Goal: Information Seeking & Learning: Find specific fact

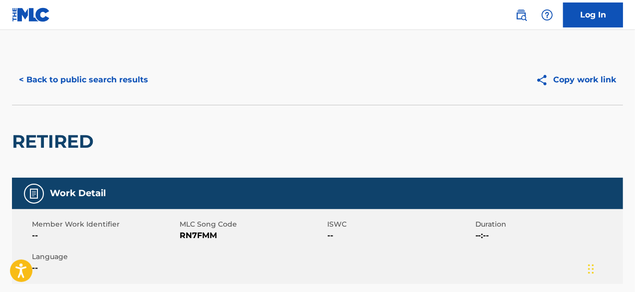
click at [108, 85] on button "< Back to public search results" at bounding box center [83, 79] width 143 height 25
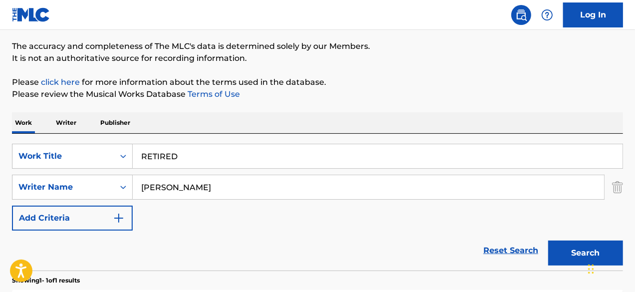
scroll to position [94, 0]
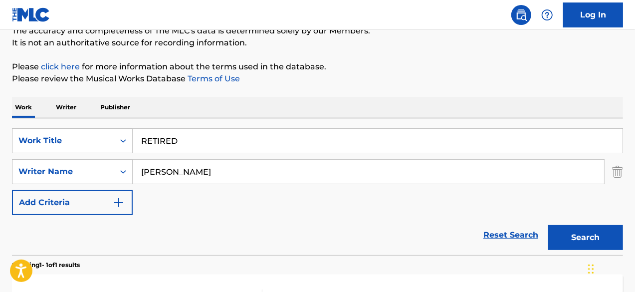
click at [197, 135] on input "RETIRED" at bounding box center [378, 141] width 490 height 24
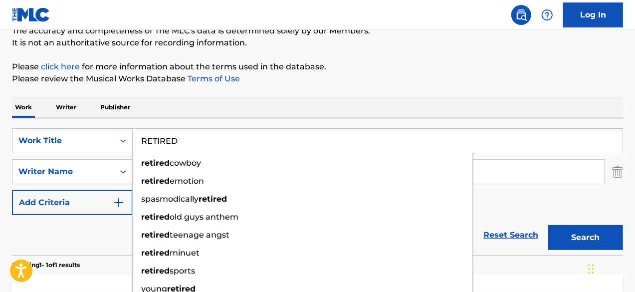
paste input "VOLUTION"
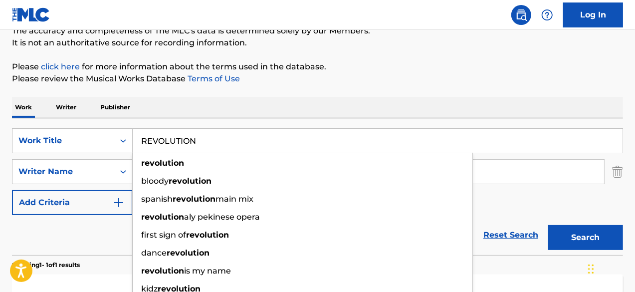
type input "REVOLUTION"
click at [574, 230] on button "Search" at bounding box center [585, 237] width 75 height 25
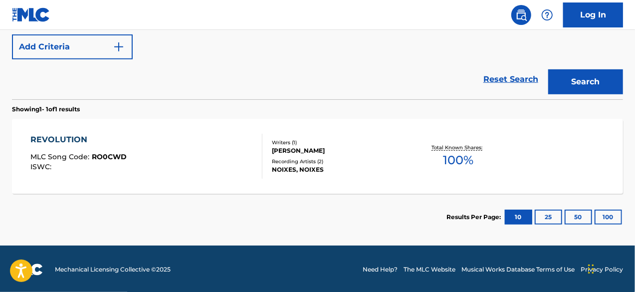
scroll to position [250, 0]
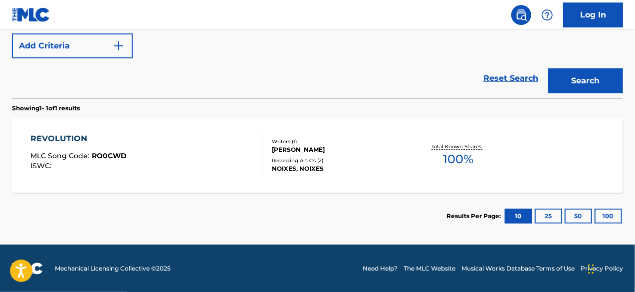
click at [192, 157] on div "REVOLUTION MLC Song Code : RO0CWD ISWC :" at bounding box center [146, 155] width 232 height 45
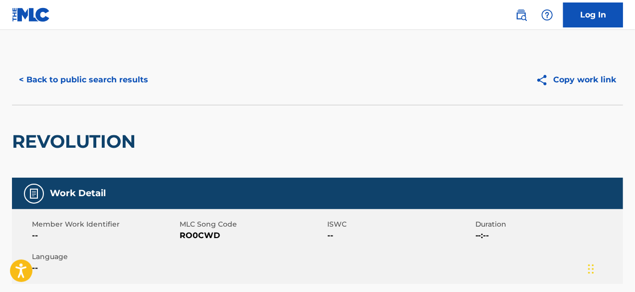
click at [133, 95] on div "< Back to public search results Copy work link" at bounding box center [317, 80] width 611 height 50
click at [128, 84] on button "< Back to public search results" at bounding box center [83, 79] width 143 height 25
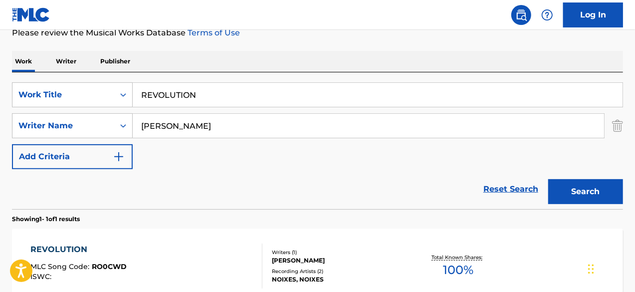
scroll to position [94, 0]
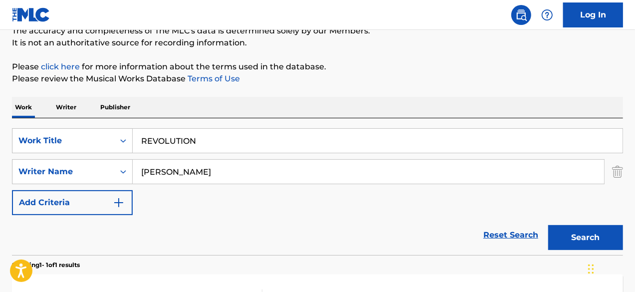
click at [217, 149] on input "REVOLUTION" at bounding box center [378, 141] width 490 height 24
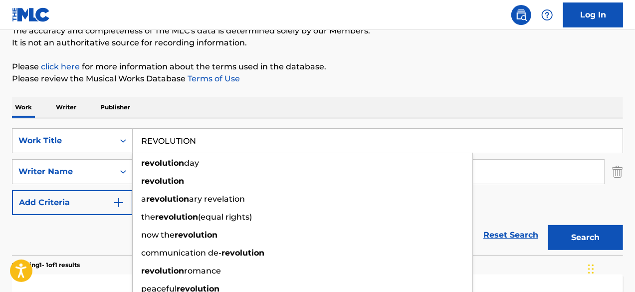
paste input "Search Form"
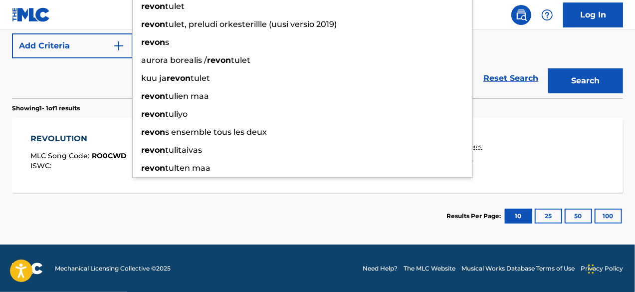
type input "REVON"
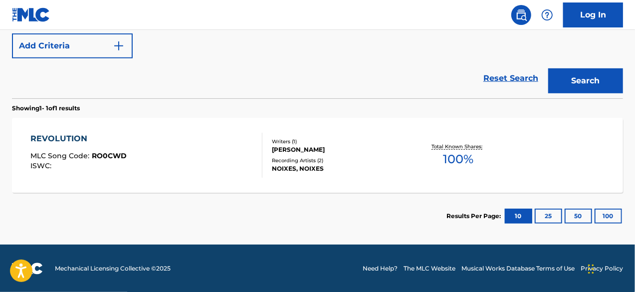
click at [557, 88] on button "Search" at bounding box center [585, 80] width 75 height 25
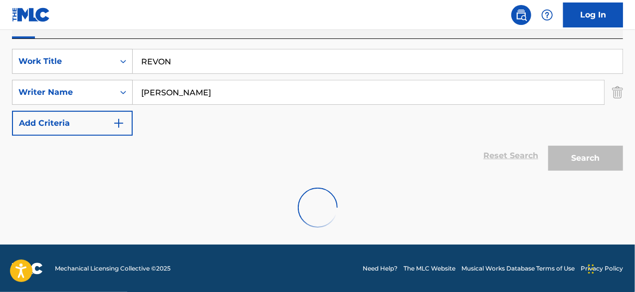
scroll to position [250, 0]
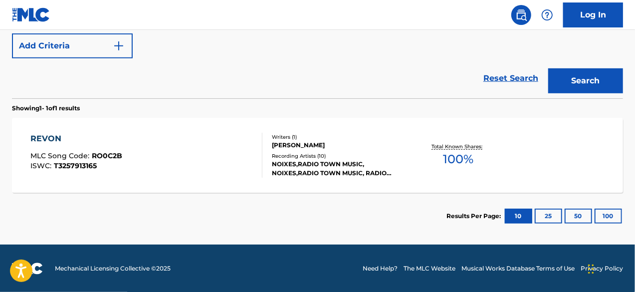
click at [218, 121] on div "REVON MLC Song Code : RO0C2B ISWC : T3257913165 Writers ( 1 ) ANGEL MOISES GONZ…" at bounding box center [317, 155] width 611 height 75
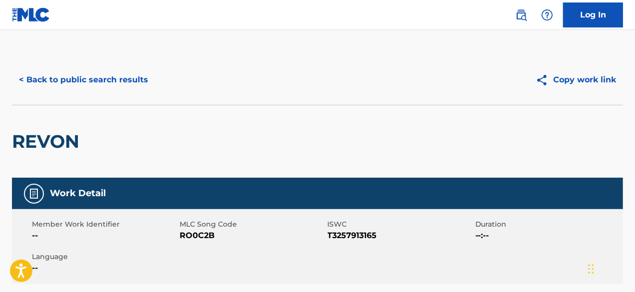
click at [97, 89] on button "< Back to public search results" at bounding box center [83, 79] width 143 height 25
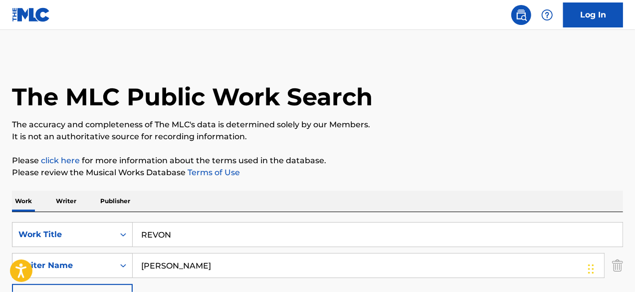
scroll to position [193, 0]
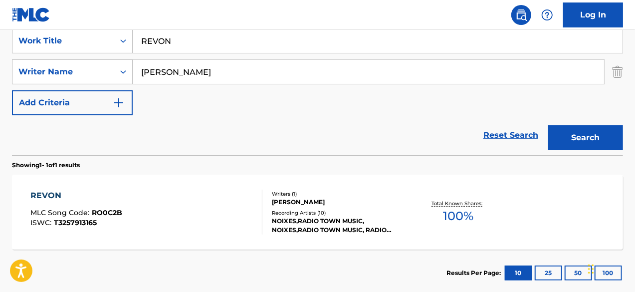
click at [216, 55] on div "SearchWithCriteria4e2f6386-5186-40df-a32b-d190d9594a9c Work Title REVON SearchW…" at bounding box center [317, 71] width 611 height 87
click at [216, 53] on div "SearchWithCriteria4e2f6386-5186-40df-a32b-d190d9594a9c Work Title REVON SearchW…" at bounding box center [317, 71] width 611 height 87
click at [216, 48] on input "REVON" at bounding box center [378, 41] width 490 height 24
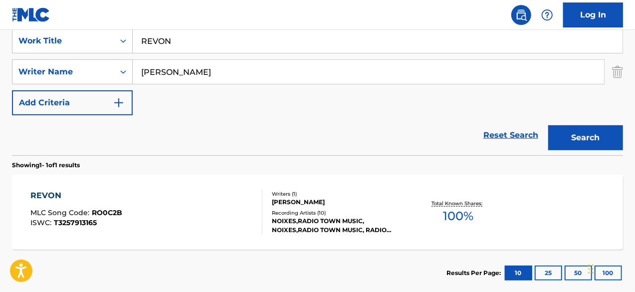
click at [216, 48] on input "REVON" at bounding box center [378, 41] width 490 height 24
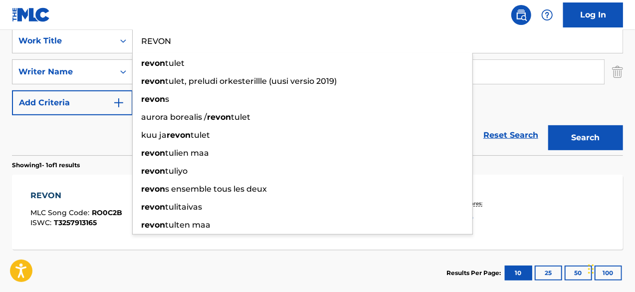
paste input "IP!"
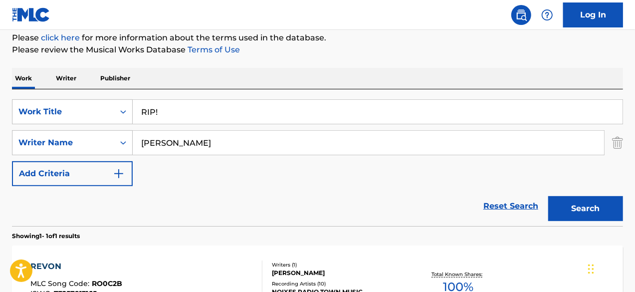
scroll to position [44, 0]
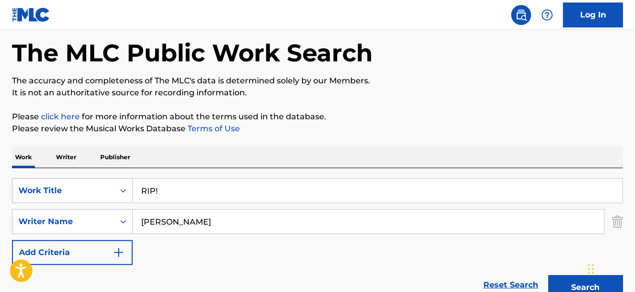
type input "RIP!"
click at [548, 275] on button "Search" at bounding box center [585, 287] width 75 height 25
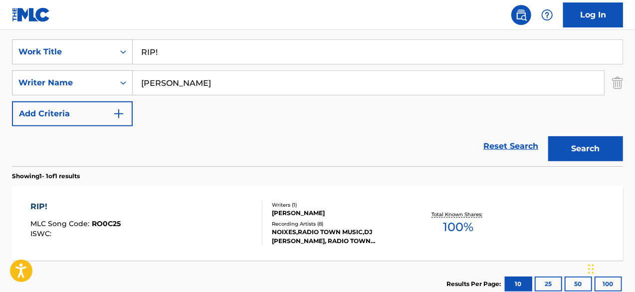
scroll to position [243, 0]
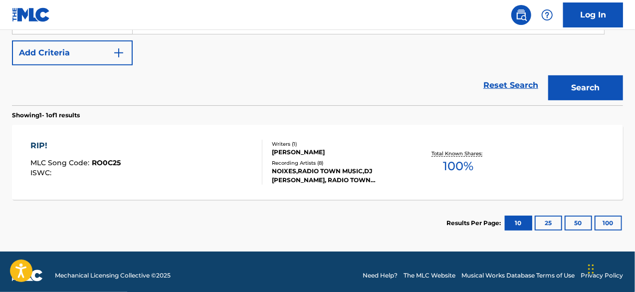
click at [189, 107] on section "Showing 1 - 1 of 1 results" at bounding box center [317, 112] width 611 height 14
click at [186, 145] on div "RIP! MLC Song Code : RO0C25 ISWC :" at bounding box center [146, 162] width 232 height 45
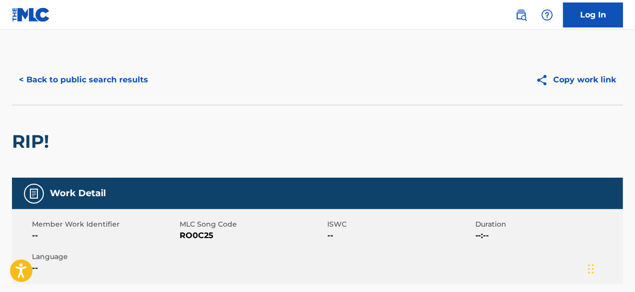
click at [89, 72] on button "< Back to public search results" at bounding box center [83, 79] width 143 height 25
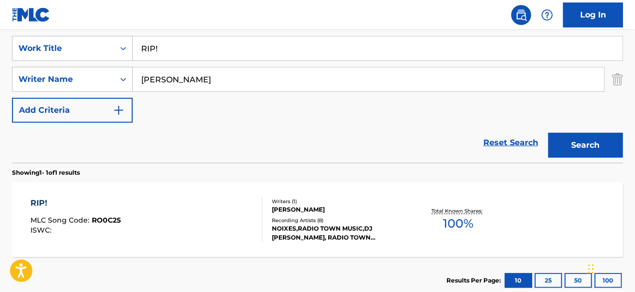
scroll to position [144, 0]
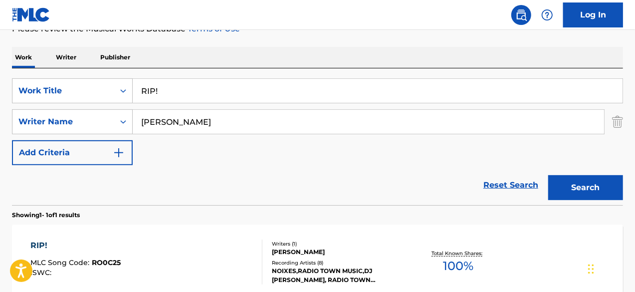
click at [216, 76] on div "SearchWithCriteria4e2f6386-5186-40df-a32b-d190d9594a9c Work Title RIP! SearchWi…" at bounding box center [317, 136] width 611 height 137
click at [204, 83] on input "RIP!" at bounding box center [378, 91] width 490 height 24
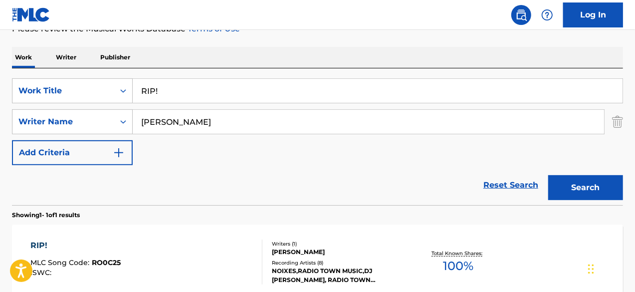
click at [202, 91] on input "RIP!" at bounding box center [378, 91] width 490 height 24
drag, startPoint x: 202, startPoint y: 91, endPoint x: 183, endPoint y: 91, distance: 19.4
click at [183, 91] on input "RIP!" at bounding box center [378, 91] width 490 height 24
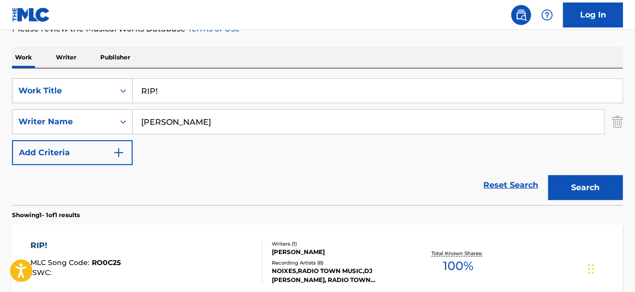
click at [183, 91] on input "RIP!" at bounding box center [378, 91] width 490 height 24
paste input "OSES"
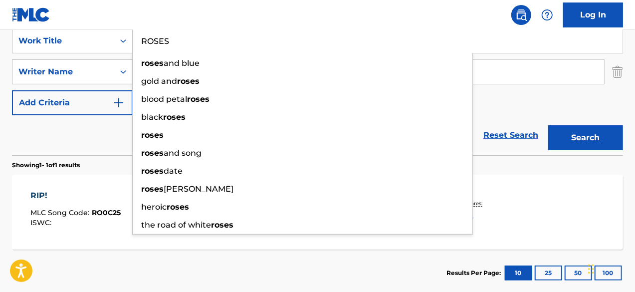
type input "ROSES"
click at [573, 136] on button "Search" at bounding box center [585, 137] width 75 height 25
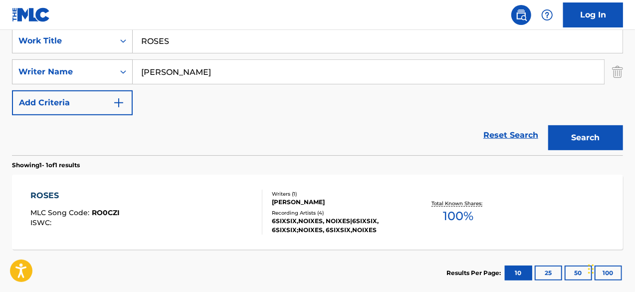
scroll to position [243, 0]
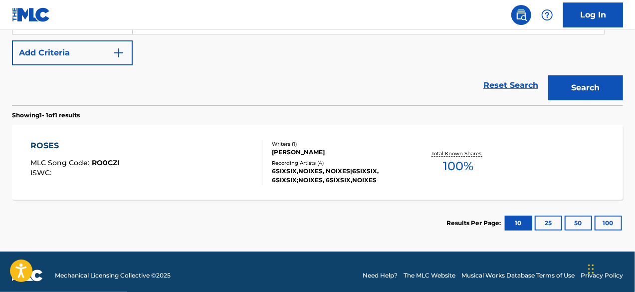
click at [257, 154] on div at bounding box center [258, 162] width 8 height 45
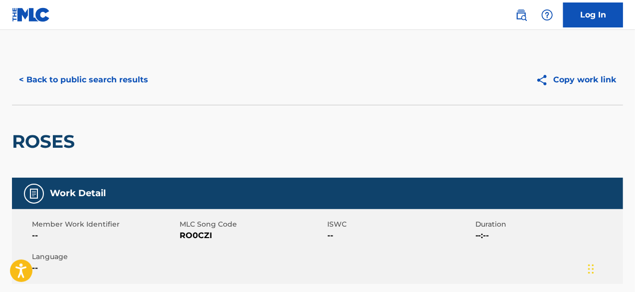
click at [110, 75] on button "< Back to public search results" at bounding box center [83, 79] width 143 height 25
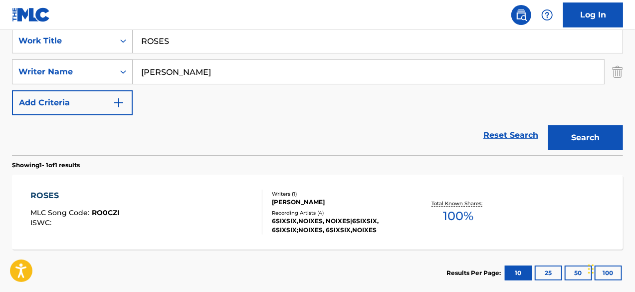
click at [197, 45] on input "ROSES" at bounding box center [378, 41] width 490 height 24
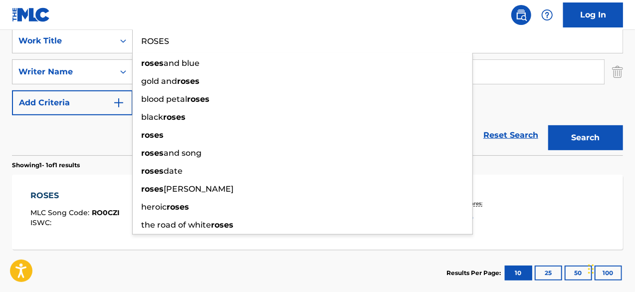
paste input "XPTURE"
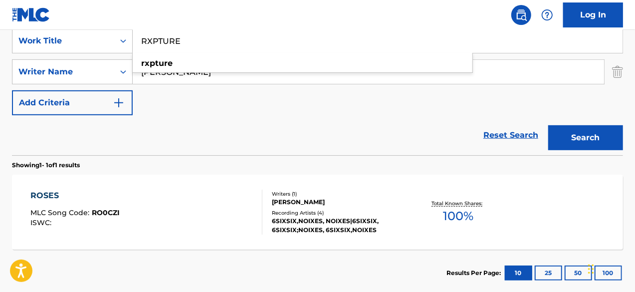
type input "RXPTURE"
click at [577, 137] on button "Search" at bounding box center [585, 137] width 75 height 25
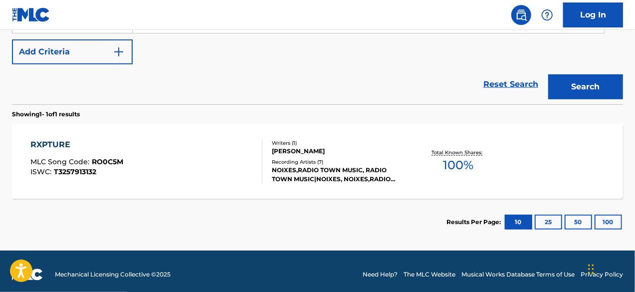
scroll to position [250, 0]
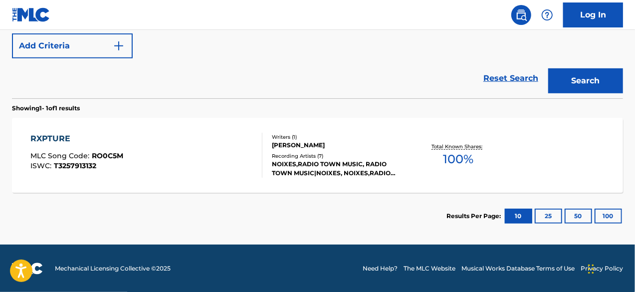
click at [188, 150] on div "RXPTURE MLC Song Code : RO0C5M ISWC : T3257913132" at bounding box center [146, 155] width 232 height 45
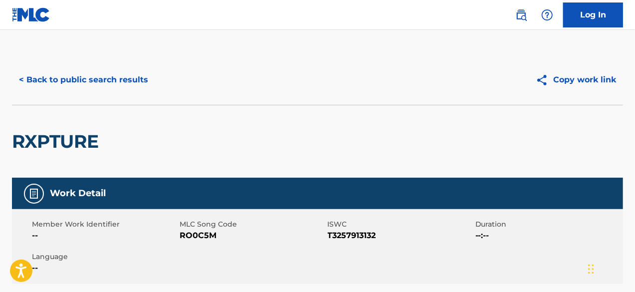
click at [127, 91] on button "< Back to public search results" at bounding box center [83, 79] width 143 height 25
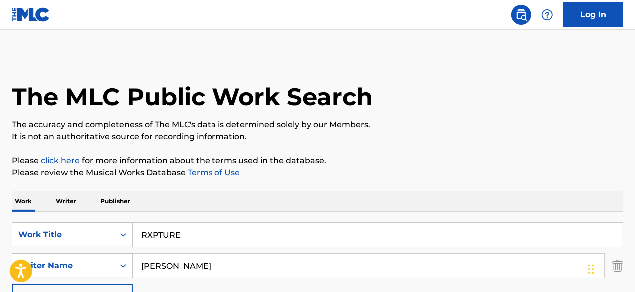
scroll to position [193, 0]
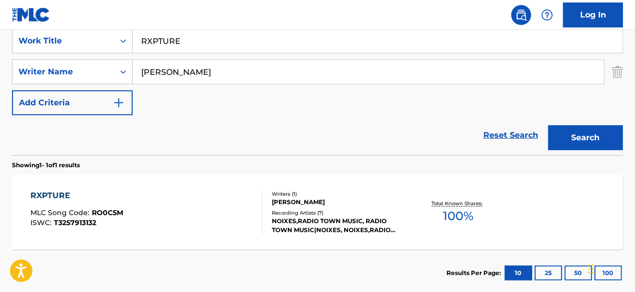
click at [228, 43] on input "RXPTURE" at bounding box center [378, 41] width 490 height 24
paste input "SAKURA"
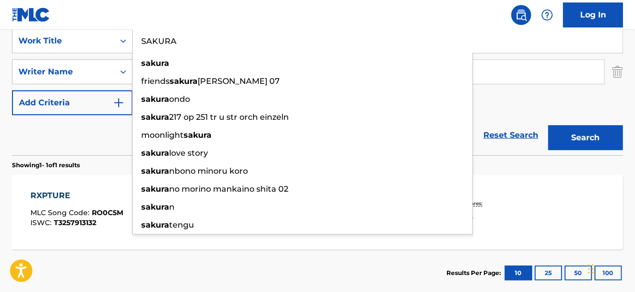
type input "SAKURA"
click at [564, 130] on button "Search" at bounding box center [585, 137] width 75 height 25
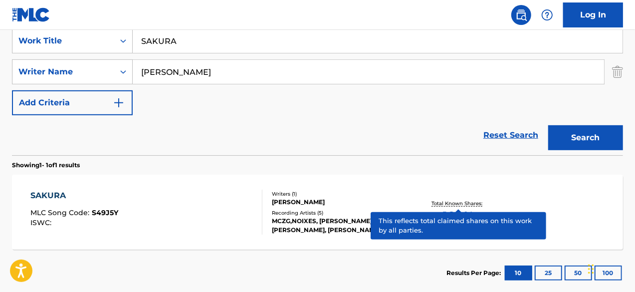
scroll to position [250, 0]
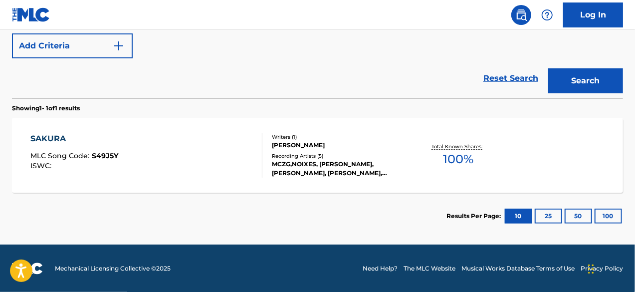
click at [175, 133] on div "SAKURA MLC Song Code : S49J5Y ISWC :" at bounding box center [146, 155] width 232 height 45
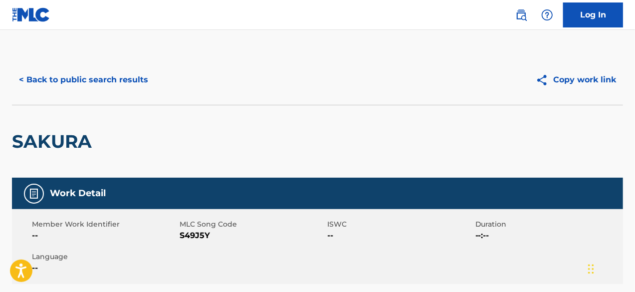
click at [111, 81] on button "< Back to public search results" at bounding box center [83, 79] width 143 height 25
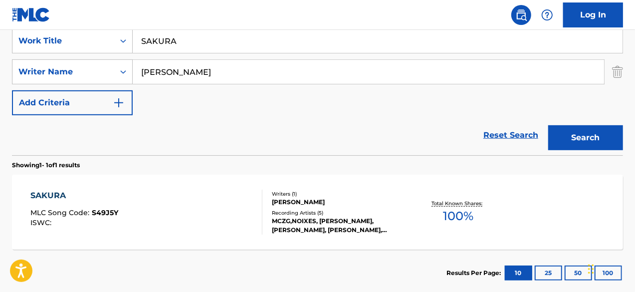
click at [214, 39] on input "SAKURA" at bounding box center [378, 41] width 490 height 24
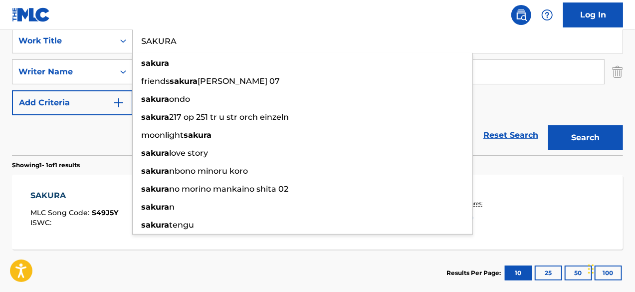
paste input "VAGE"
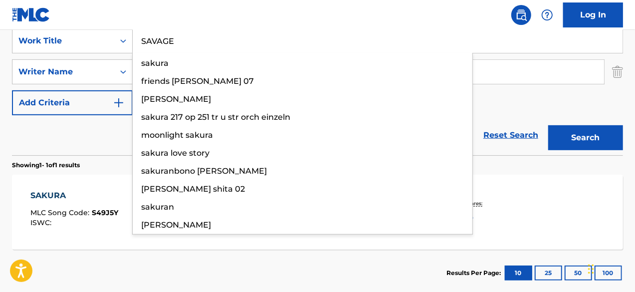
type input "SAVAGE"
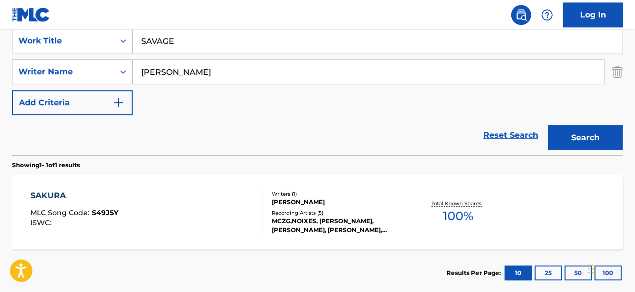
click at [604, 144] on button "Search" at bounding box center [585, 137] width 75 height 25
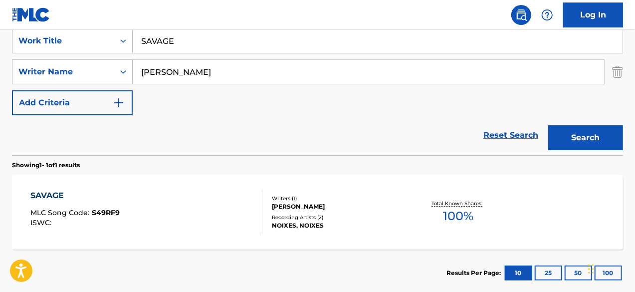
click at [167, 184] on div "SAVAGE MLC Song Code : S49RF9 ISWC : Writers ( 1 ) ANGEL MOISES GONZALEZ Record…" at bounding box center [317, 212] width 611 height 75
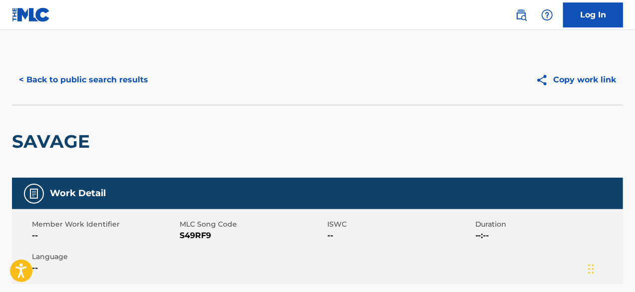
click at [133, 76] on button "< Back to public search results" at bounding box center [83, 79] width 143 height 25
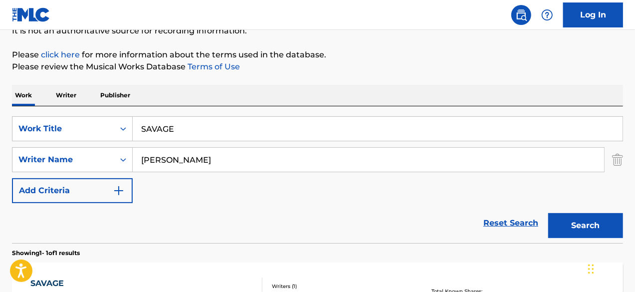
scroll to position [150, 0]
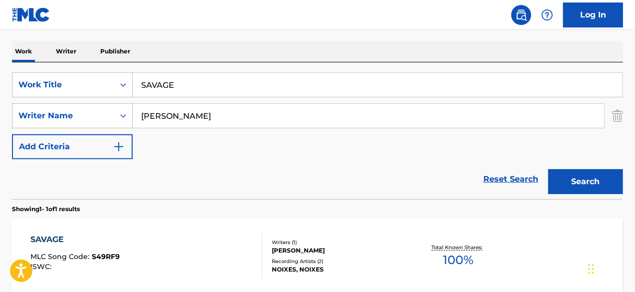
click at [209, 81] on input "SAVAGE" at bounding box center [378, 85] width 490 height 24
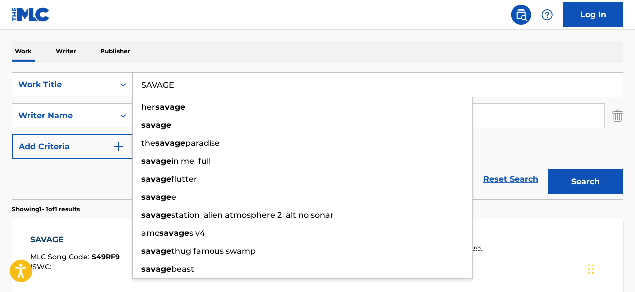
paste input "ECRET"
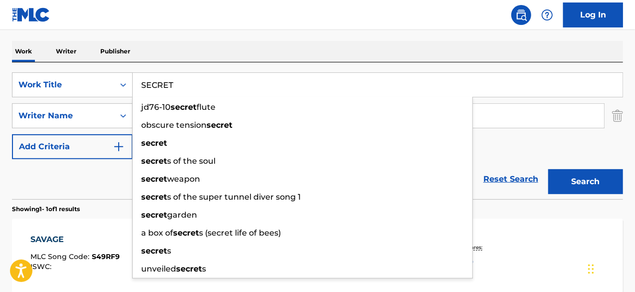
type input "SECRET"
click at [586, 180] on button "Search" at bounding box center [585, 181] width 75 height 25
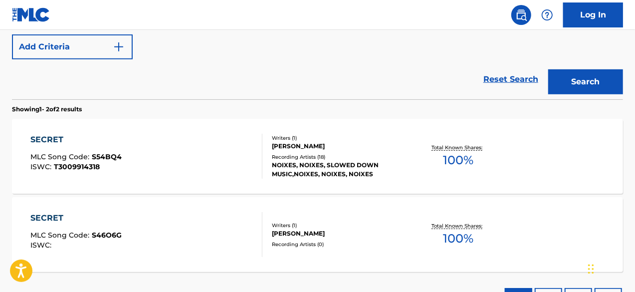
scroll to position [299, 0]
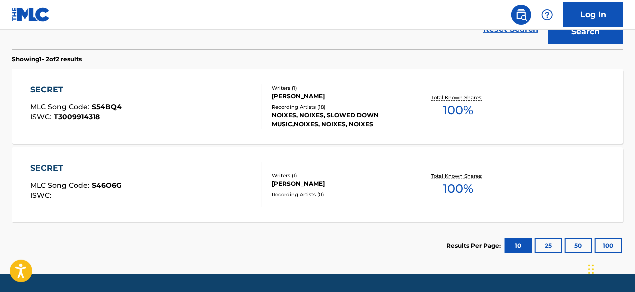
click at [219, 111] on div "SECRET MLC Song Code : S54BQ4 ISWC : T3009914318" at bounding box center [146, 106] width 232 height 45
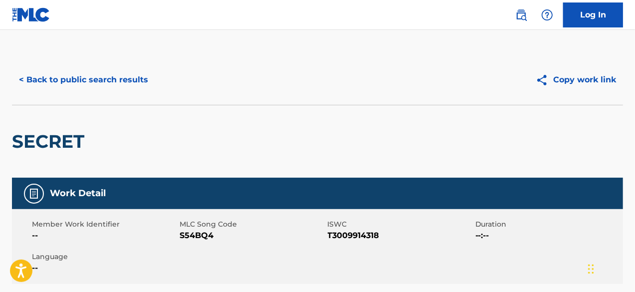
click at [98, 87] on button "< Back to public search results" at bounding box center [83, 79] width 143 height 25
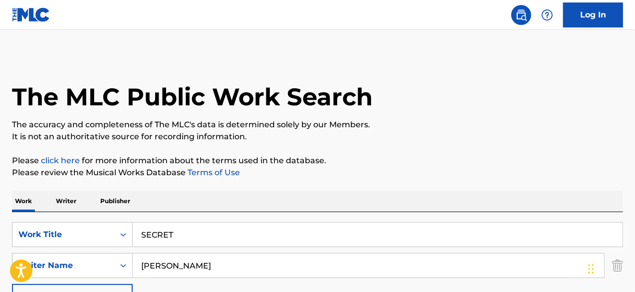
click at [179, 232] on input "SECRET" at bounding box center [378, 234] width 490 height 24
paste input "NTA"
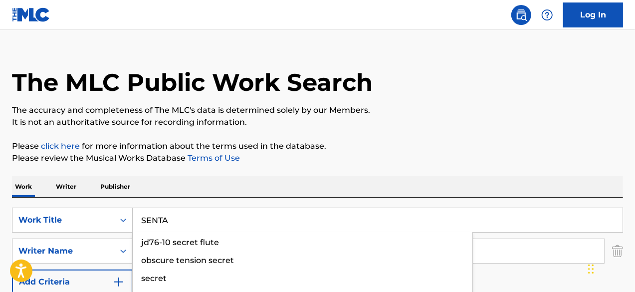
scroll to position [50, 0]
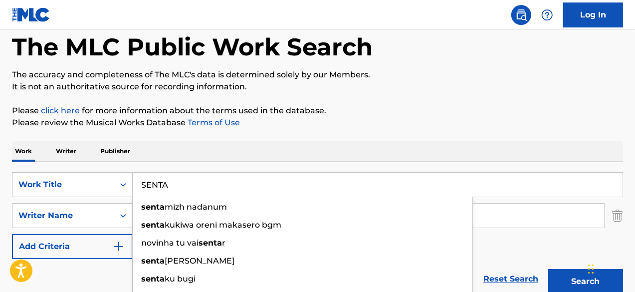
type input "SENTA"
click at [568, 277] on button "Search" at bounding box center [585, 281] width 75 height 25
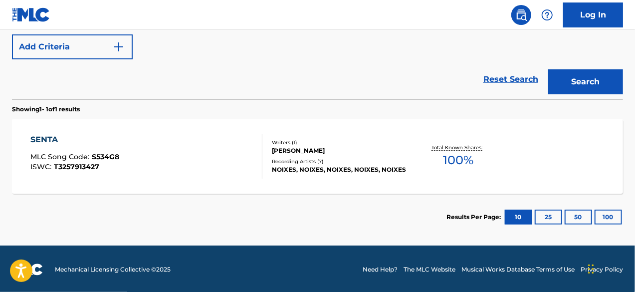
scroll to position [250, 0]
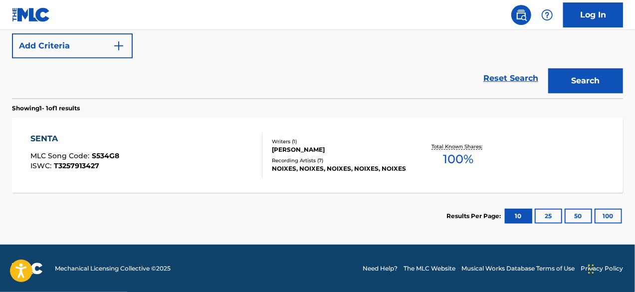
click at [169, 149] on div "SENTA MLC Song Code : S534G8 ISWC : T3257913427" at bounding box center [146, 155] width 232 height 45
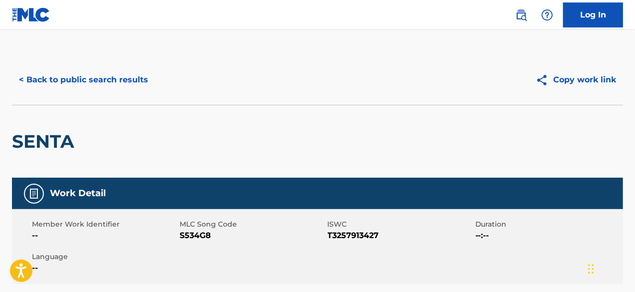
click at [80, 91] on div "< Back to public search results Copy work link" at bounding box center [317, 80] width 611 height 50
click at [80, 88] on button "< Back to public search results" at bounding box center [83, 79] width 143 height 25
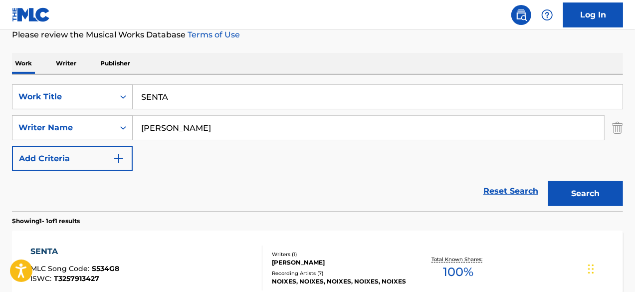
scroll to position [94, 0]
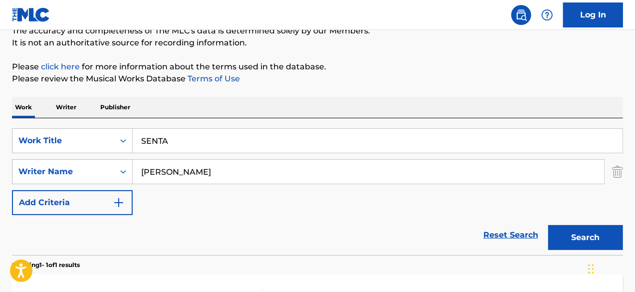
click at [208, 163] on input "[PERSON_NAME]" at bounding box center [368, 172] width 471 height 24
click at [210, 142] on input "SENTA" at bounding box center [378, 141] width 490 height 24
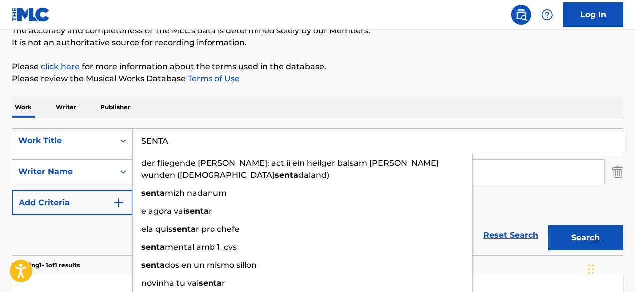
paste input "HADOWS"
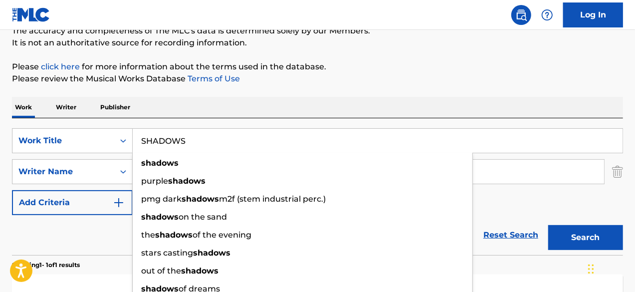
type input "SHADOWS"
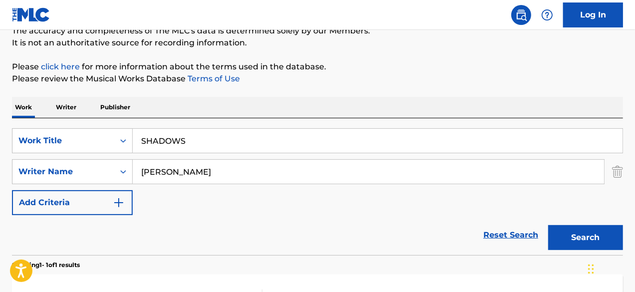
click at [590, 237] on button "Search" at bounding box center [585, 237] width 75 height 25
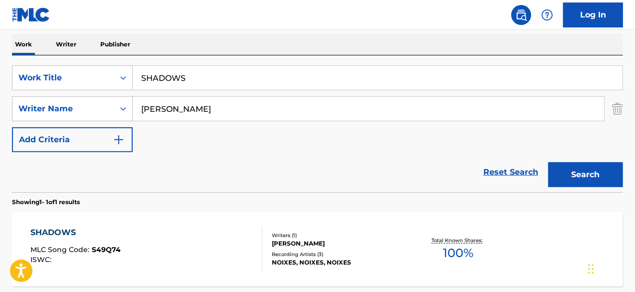
scroll to position [243, 0]
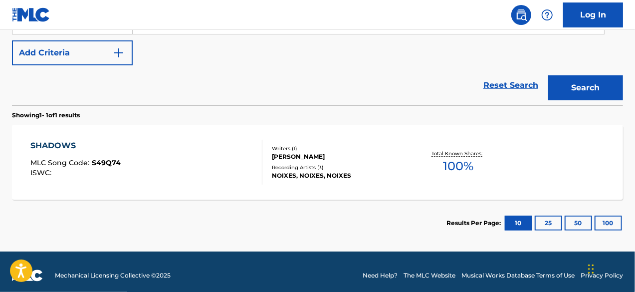
click at [385, 130] on div "SHADOWS MLC Song Code : S49Q74 ISWC : Writers ( 1 ) ANGEL MOISES GONZALEZ Recor…" at bounding box center [317, 162] width 611 height 75
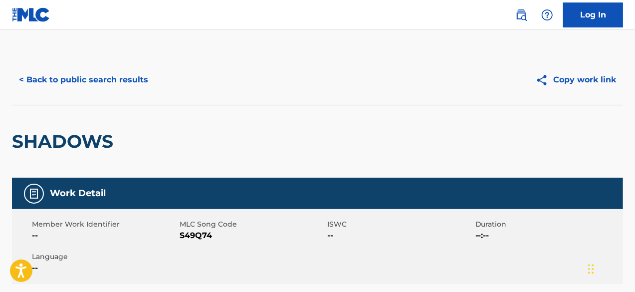
click at [115, 90] on button "< Back to public search results" at bounding box center [83, 79] width 143 height 25
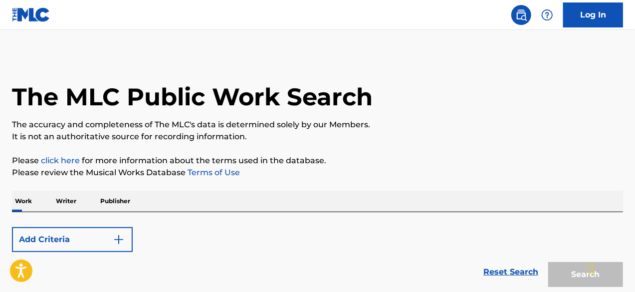
scroll to position [193, 0]
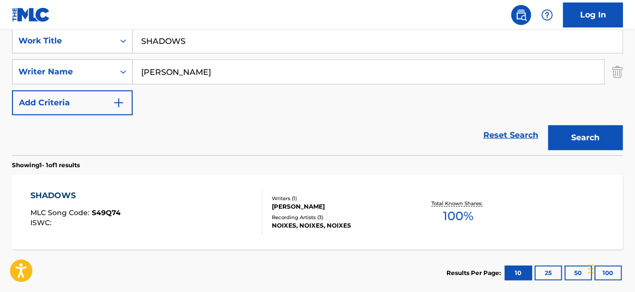
click at [220, 39] on input "SHADOWS" at bounding box center [378, 41] width 490 height 24
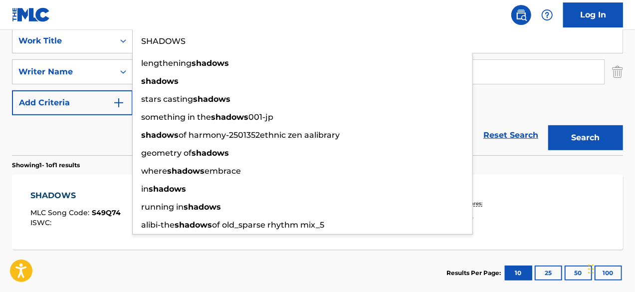
paste input "HMURDER"
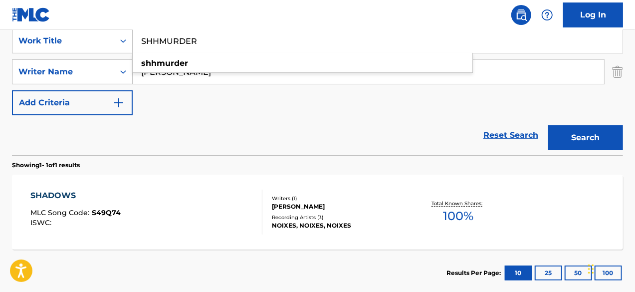
type input "SHHMURDER"
click at [586, 141] on button "Search" at bounding box center [585, 137] width 75 height 25
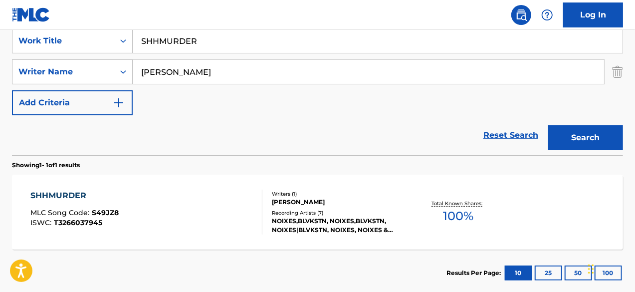
click at [219, 179] on div "SHHMURDER MLC Song Code : S49JZ8 ISWC : T3266037945 Writers ( 1 ) ANGEL MOISES …" at bounding box center [317, 212] width 611 height 75
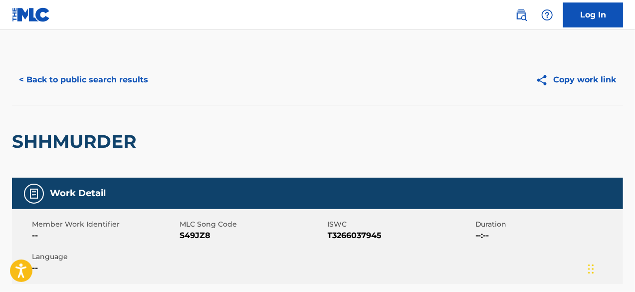
click at [102, 77] on button "< Back to public search results" at bounding box center [83, 79] width 143 height 25
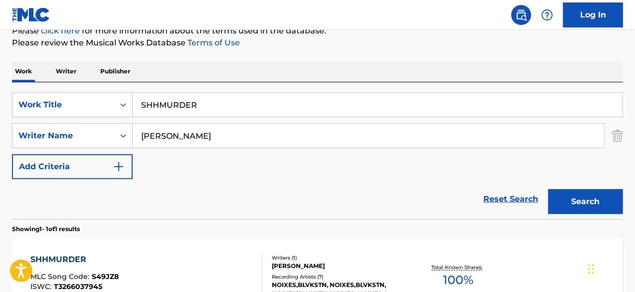
scroll to position [44, 0]
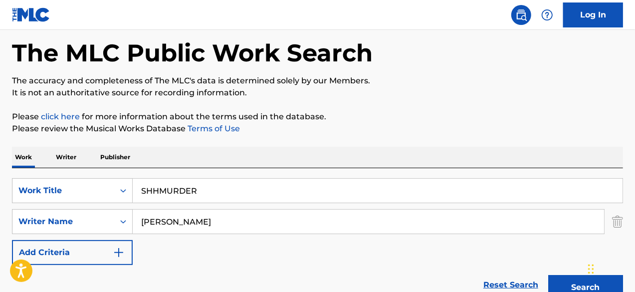
click at [175, 200] on input "SHHMURDER" at bounding box center [378, 191] width 490 height 24
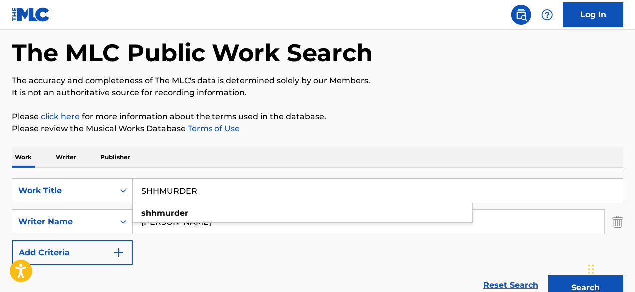
paste input "OW ME"
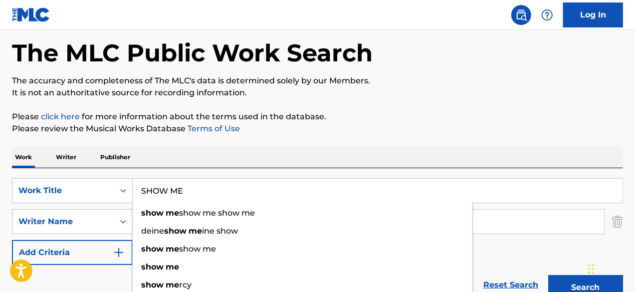
type input "SHOW ME"
click at [548, 275] on button "Search" at bounding box center [585, 287] width 75 height 25
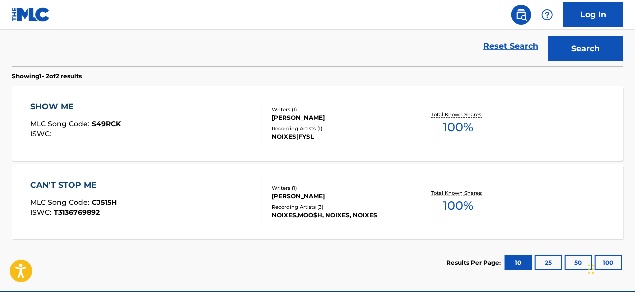
scroll to position [329, 0]
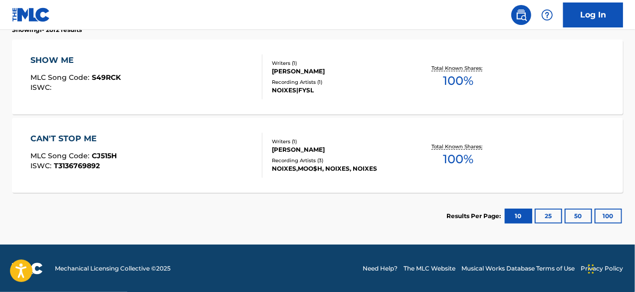
click at [463, 97] on div "SHOW ME MLC Song Code : S49RCK ISWC : Writers ( 1 ) ANGEL MOISES GONZALEZ Recor…" at bounding box center [317, 76] width 611 height 75
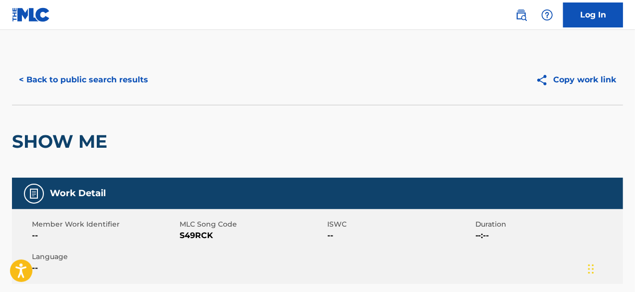
click at [117, 84] on button "< Back to public search results" at bounding box center [83, 79] width 143 height 25
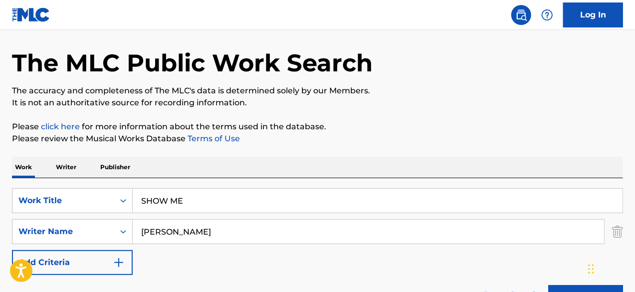
scroll to position [50, 0]
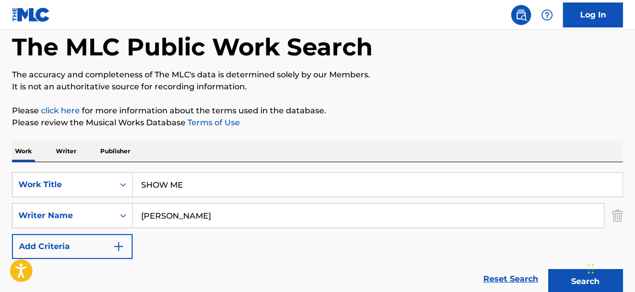
click at [189, 174] on input "SHOW ME" at bounding box center [378, 185] width 490 height 24
click at [190, 187] on input "SHOW ME" at bounding box center [378, 185] width 490 height 24
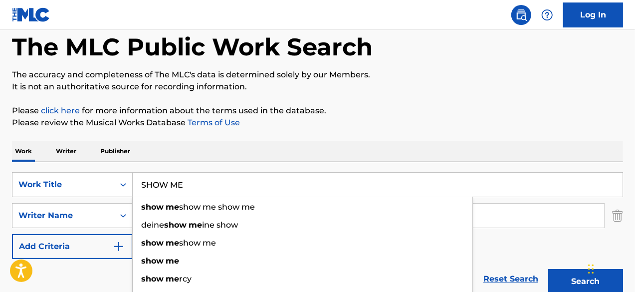
click at [190, 187] on input "SHOW ME" at bounding box center [378, 185] width 490 height 24
paste input "UT UP!"
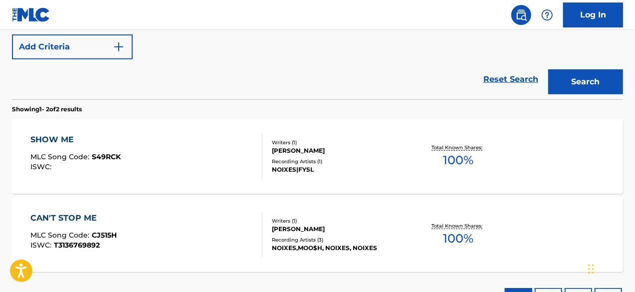
type input "SHUT UP!"
click at [574, 87] on button "Search" at bounding box center [585, 81] width 75 height 25
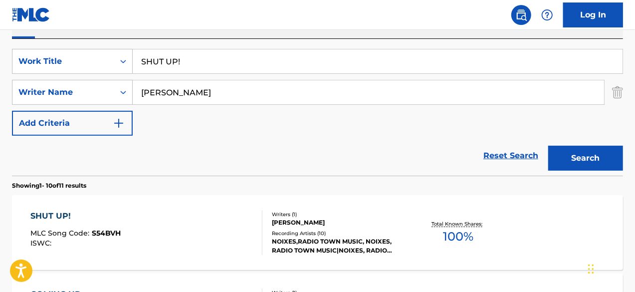
scroll to position [249, 0]
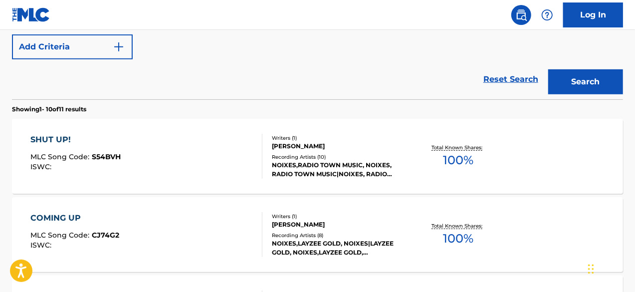
click at [171, 165] on div "SHUT UP! MLC Song Code : S54BVH ISWC :" at bounding box center [146, 156] width 232 height 45
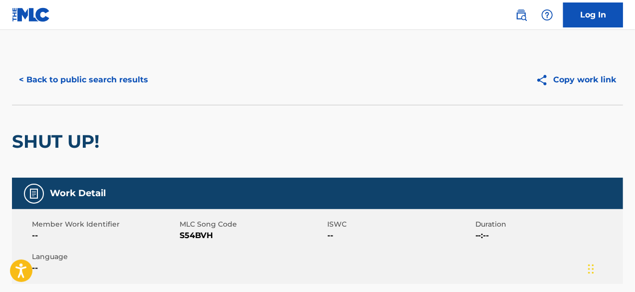
click at [137, 84] on button "< Back to public search results" at bounding box center [83, 79] width 143 height 25
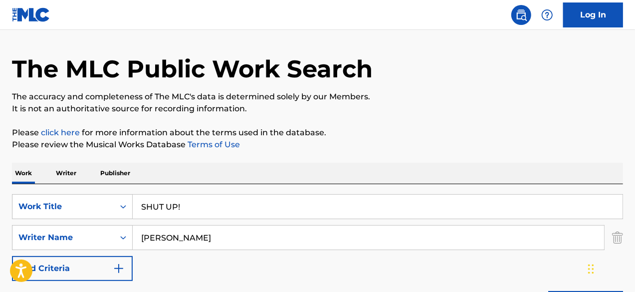
scroll to position [50, 0]
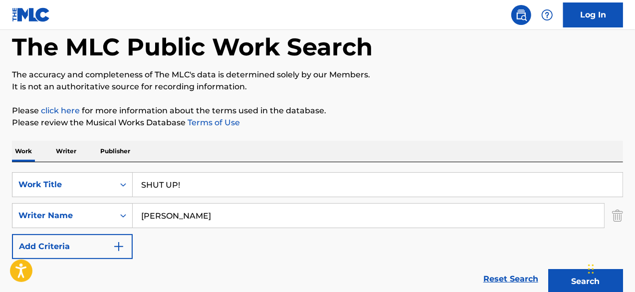
click at [205, 181] on input "SHUT UP!" at bounding box center [378, 185] width 490 height 24
paste input "KULL"
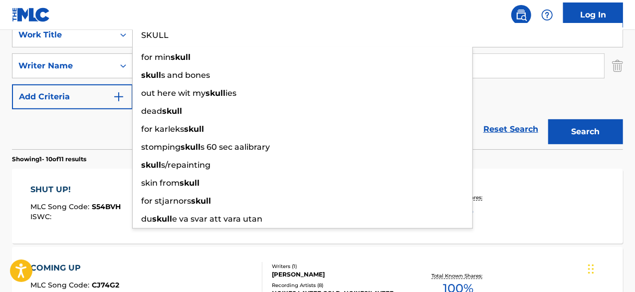
type input "SKULL"
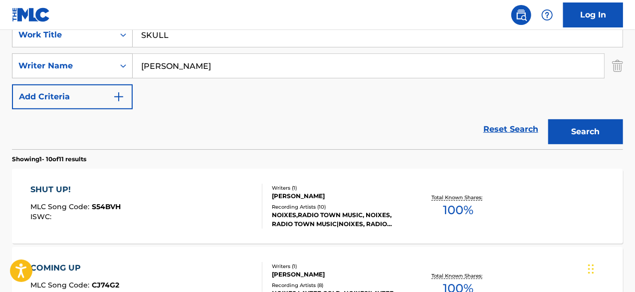
click at [583, 126] on button "Search" at bounding box center [585, 131] width 75 height 25
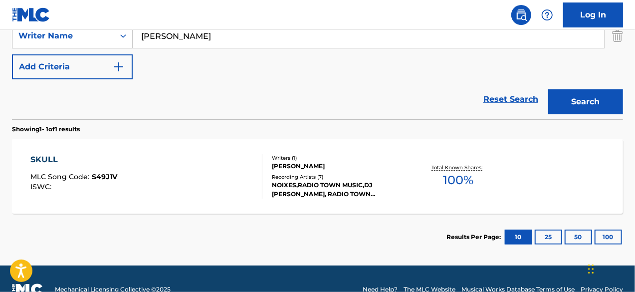
scroll to position [249, 0]
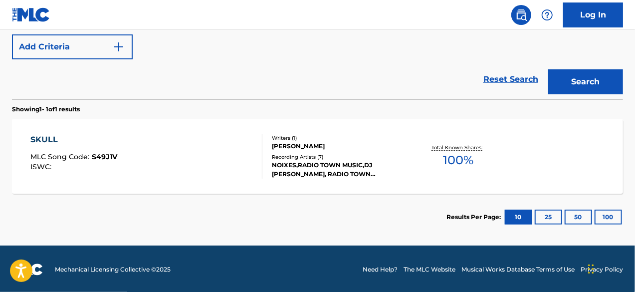
click at [150, 175] on div "SKULL MLC Song Code : S49J1V ISWC :" at bounding box center [146, 156] width 232 height 45
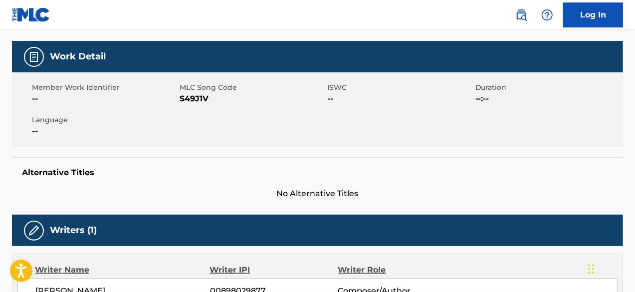
scroll to position [50, 0]
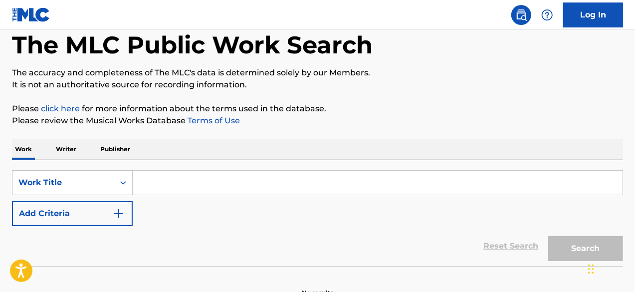
scroll to position [100, 0]
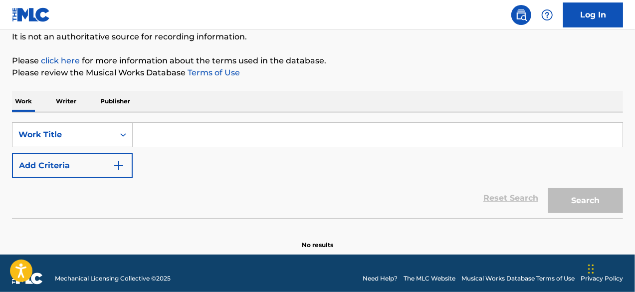
click at [107, 173] on button "Add Criteria" at bounding box center [72, 165] width 121 height 25
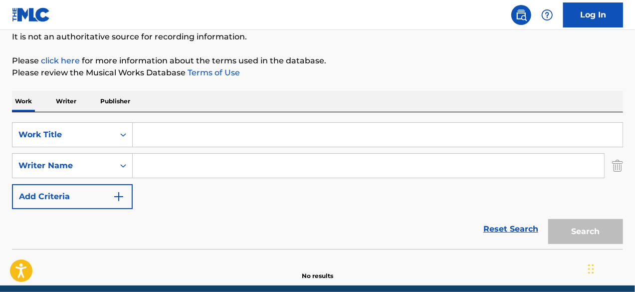
click at [196, 163] on input "Search Form" at bounding box center [368, 166] width 471 height 24
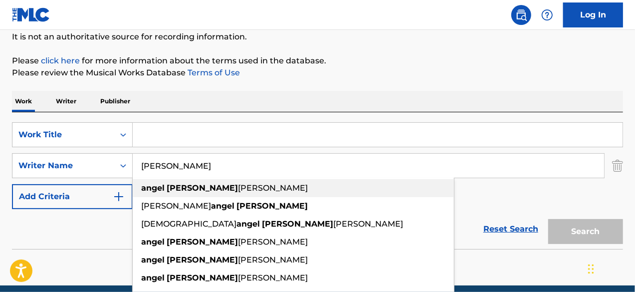
click at [238, 187] on span "[PERSON_NAME]" at bounding box center [273, 187] width 70 height 9
type input "angel [PERSON_NAME]"
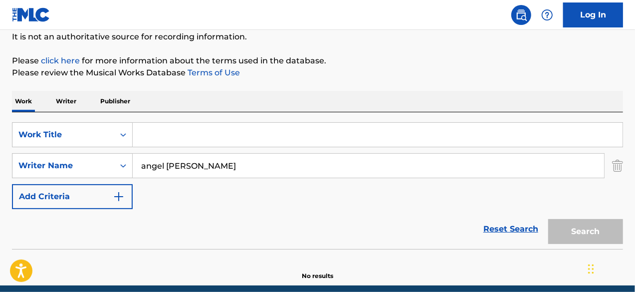
click at [156, 136] on input "Search Form" at bounding box center [378, 135] width 490 height 24
paste input "TELLY"
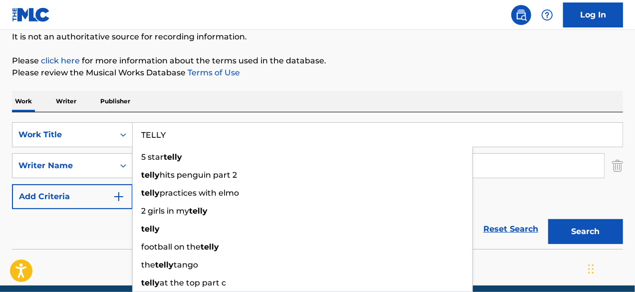
type input "TELLY"
click at [558, 224] on button "Search" at bounding box center [585, 231] width 75 height 25
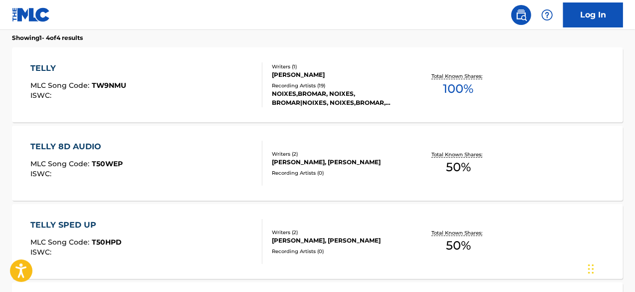
scroll to position [286, 0]
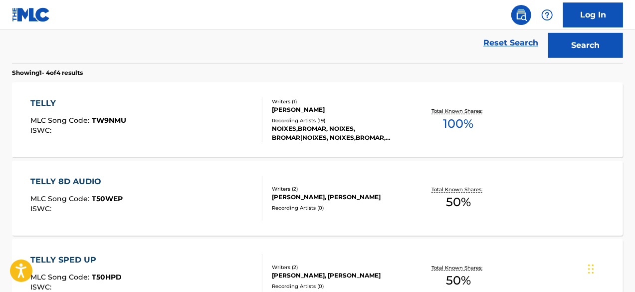
click at [183, 111] on div "TELLY MLC Song Code : TW9NMU ISWC :" at bounding box center [146, 119] width 232 height 45
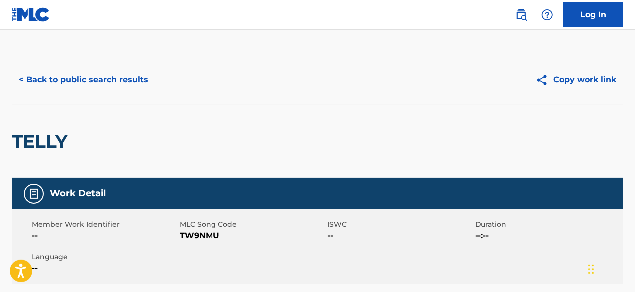
click at [104, 83] on button "< Back to public search results" at bounding box center [83, 79] width 143 height 25
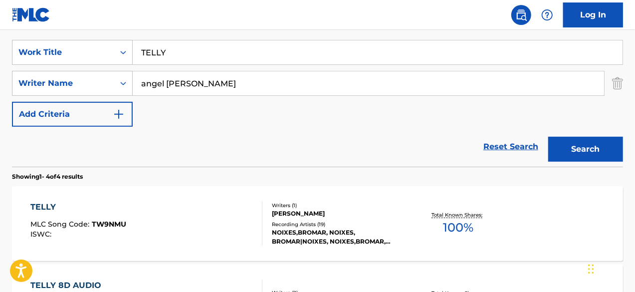
scroll to position [43, 0]
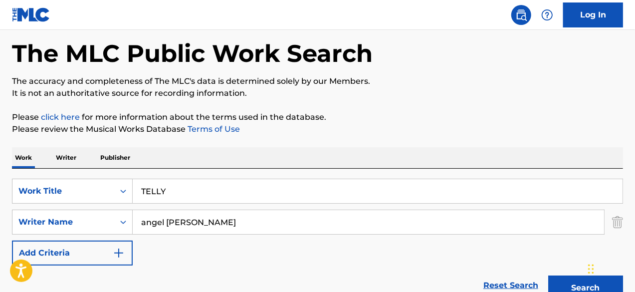
click at [168, 190] on input "TELLY" at bounding box center [378, 191] width 490 height 24
paste input "HE LIGHT"
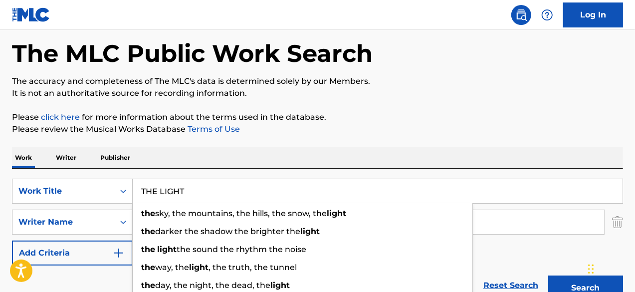
type input "THE LIGHT"
click at [575, 287] on button "Search" at bounding box center [585, 287] width 75 height 25
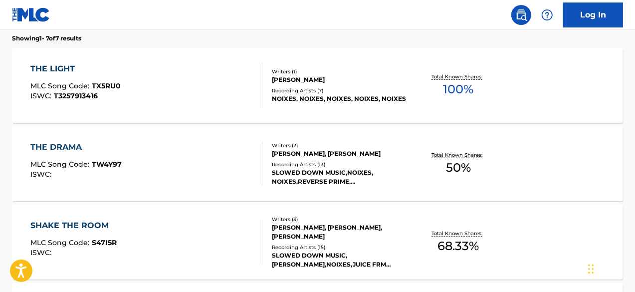
scroll to position [323, 0]
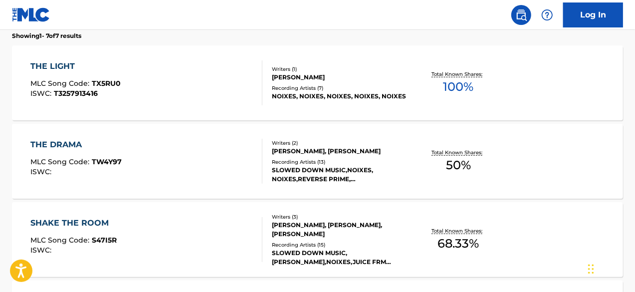
click at [124, 72] on div "THE LIGHT MLC Song Code : TX5RU0 ISWC : T3257913416" at bounding box center [146, 82] width 232 height 45
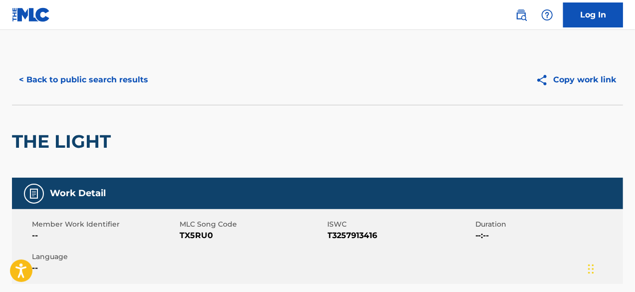
click at [96, 81] on button "< Back to public search results" at bounding box center [83, 79] width 143 height 25
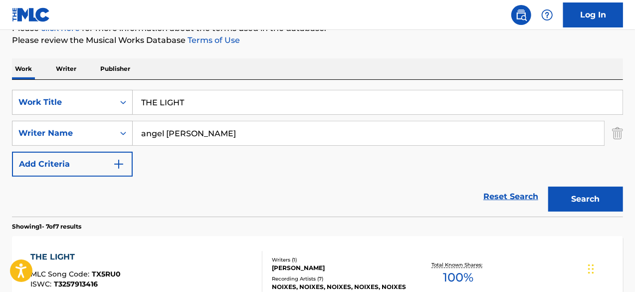
scroll to position [80, 0]
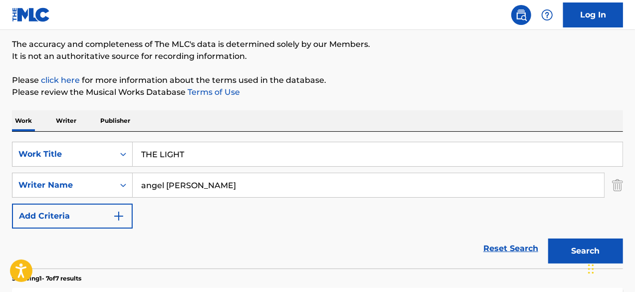
click at [179, 147] on input "THE LIGHT" at bounding box center [378, 154] width 490 height 24
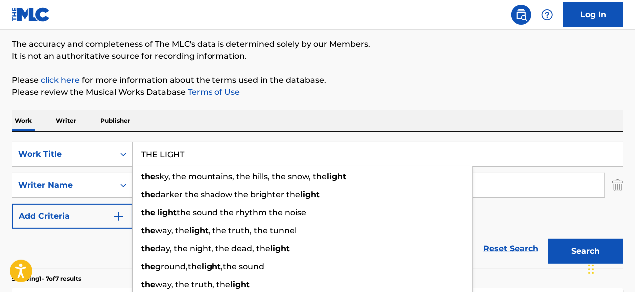
paste input "OO ELITE"
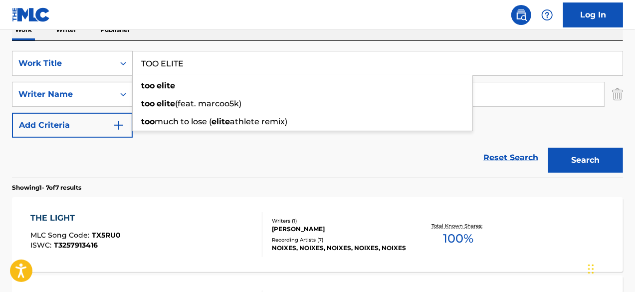
scroll to position [180, 0]
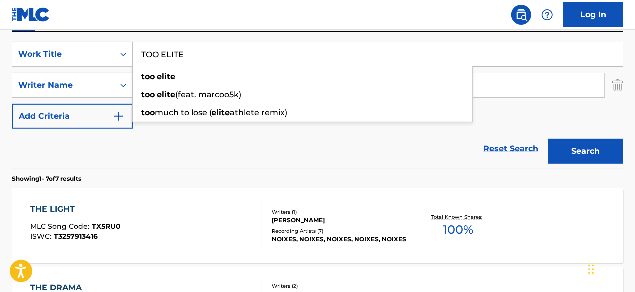
type input "TOO ELITE"
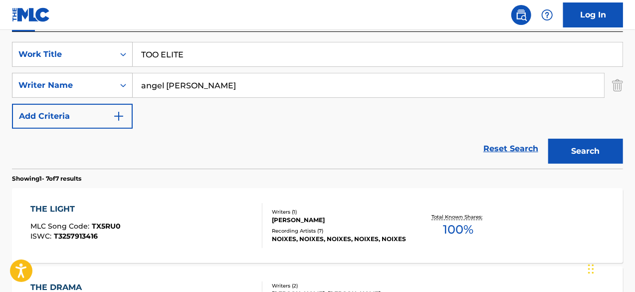
click at [557, 165] on div "Search" at bounding box center [583, 149] width 80 height 40
click at [564, 158] on button "Search" at bounding box center [585, 151] width 75 height 25
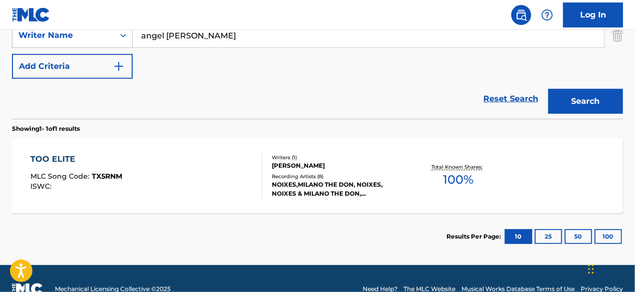
scroll to position [250, 0]
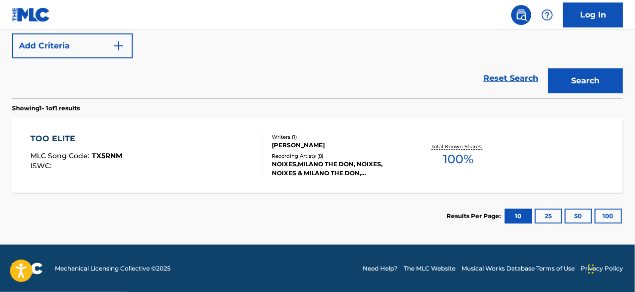
click at [165, 148] on div "TOO ELITE MLC Song Code : TX5RNM ISWC :" at bounding box center [146, 155] width 232 height 45
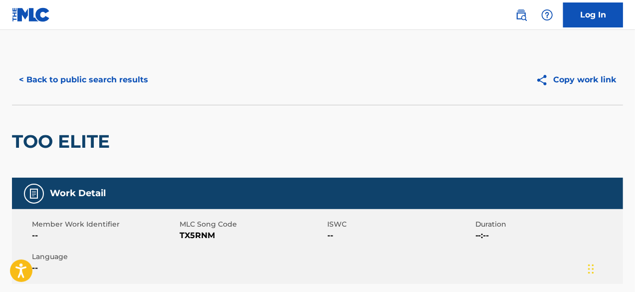
click at [99, 83] on button "< Back to public search results" at bounding box center [83, 79] width 143 height 25
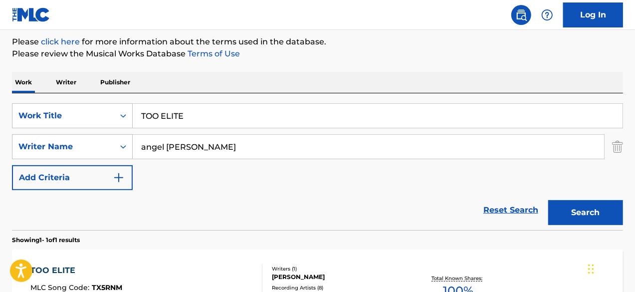
scroll to position [44, 0]
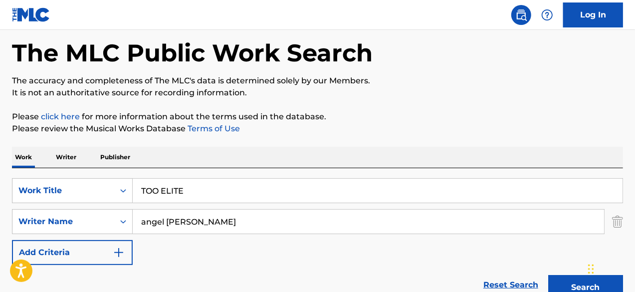
click at [199, 188] on input "TOO ELITE" at bounding box center [378, 191] width 490 height 24
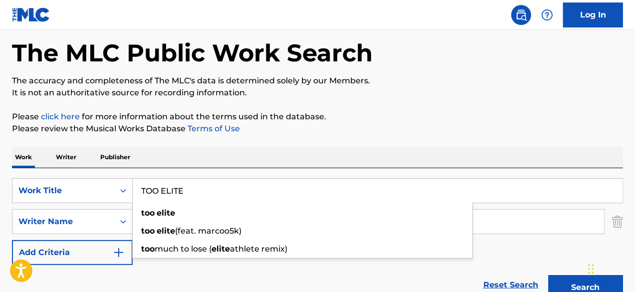
paste input "RIPLE SIX"
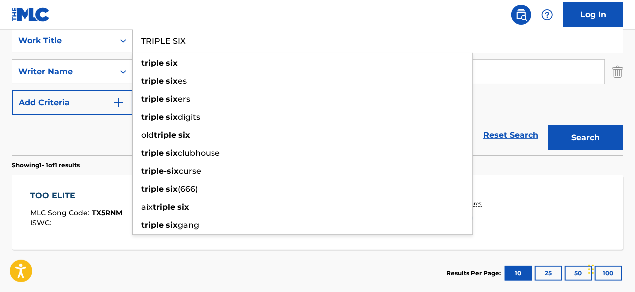
type input "TRIPLE SIX"
drag, startPoint x: 572, startPoint y: 149, endPoint x: 580, endPoint y: 147, distance: 7.9
click at [573, 149] on button "Search" at bounding box center [585, 137] width 75 height 25
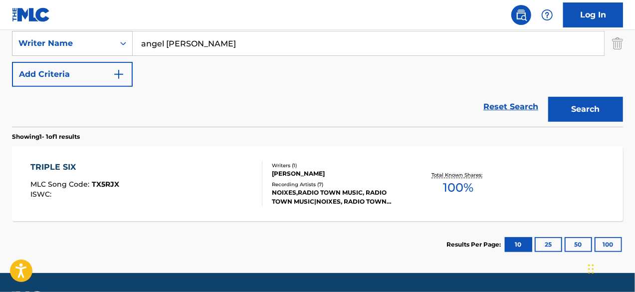
scroll to position [243, 0]
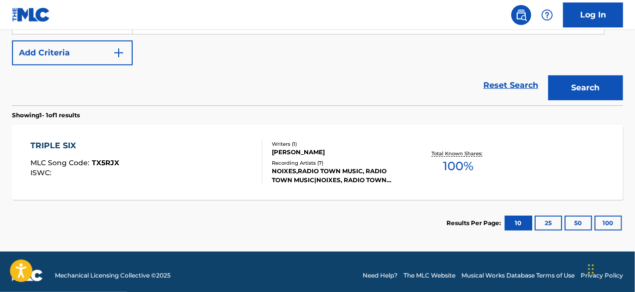
click at [146, 171] on div "TRIPLE SIX MLC Song Code : TX5RJX ISWC :" at bounding box center [146, 162] width 232 height 45
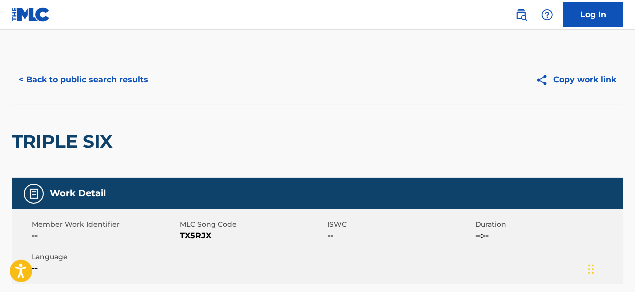
click at [122, 85] on button "< Back to public search results" at bounding box center [83, 79] width 143 height 25
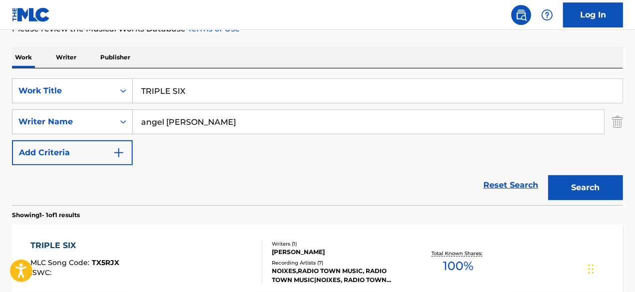
scroll to position [94, 0]
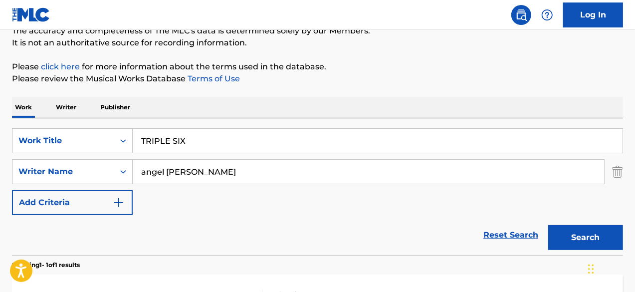
click at [217, 143] on input "TRIPLE SIX" at bounding box center [378, 141] width 490 height 24
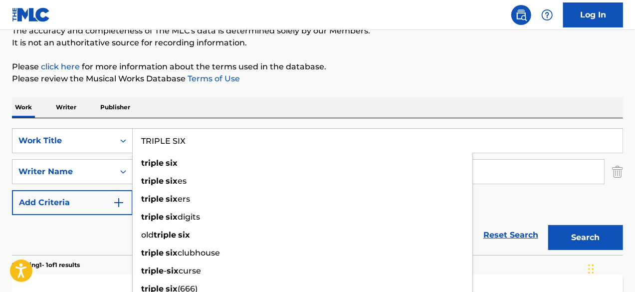
paste input "URN TURN"
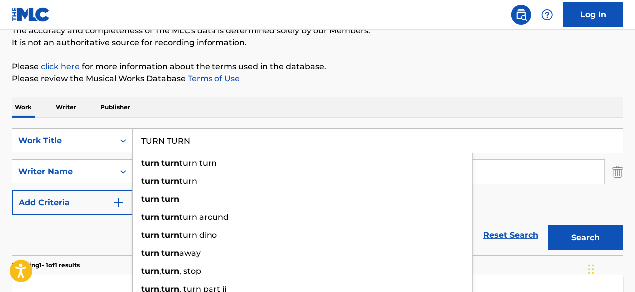
type input "TURN TURN"
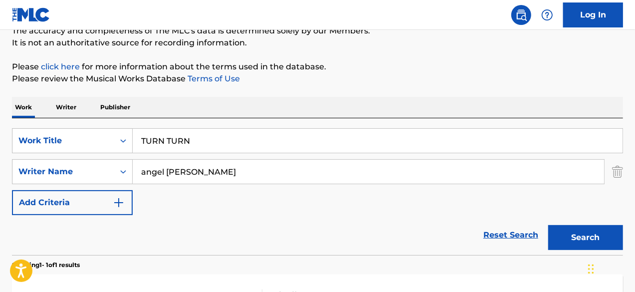
click at [561, 226] on button "Search" at bounding box center [585, 237] width 75 height 25
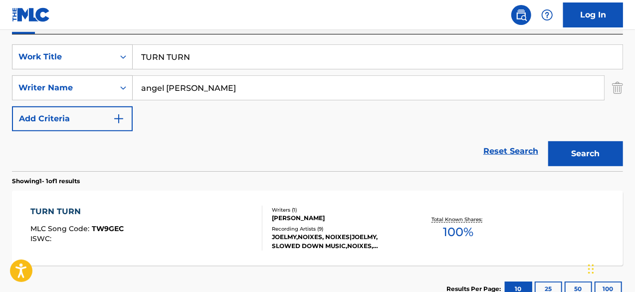
scroll to position [250, 0]
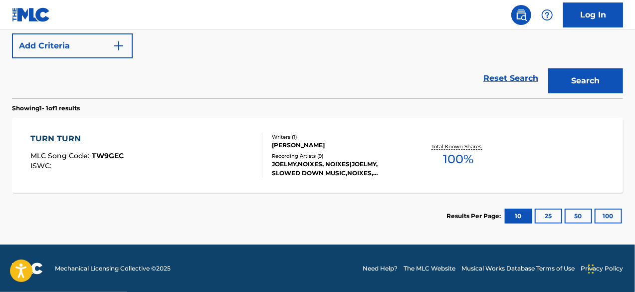
click at [152, 155] on div "TURN TURN MLC Song Code : TW9GEC ISWC :" at bounding box center [146, 155] width 232 height 45
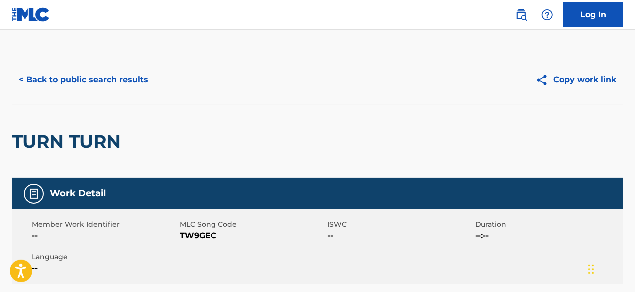
click at [115, 90] on button "< Back to public search results" at bounding box center [83, 79] width 143 height 25
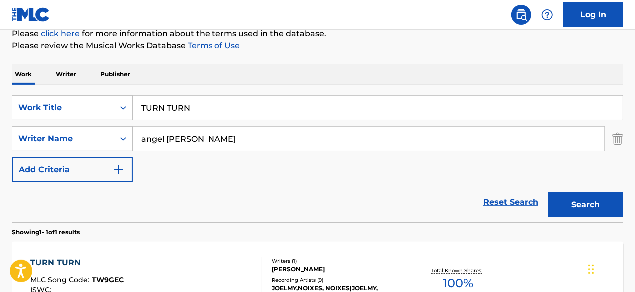
scroll to position [44, 0]
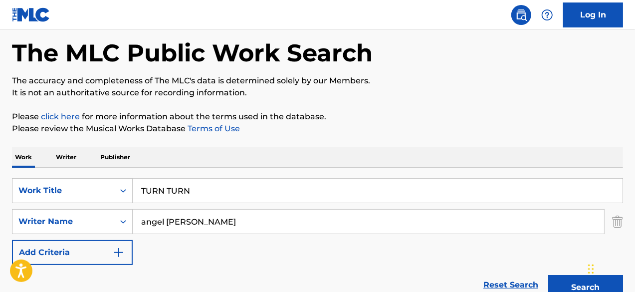
click at [220, 189] on input "TURN TURN" at bounding box center [378, 191] width 490 height 24
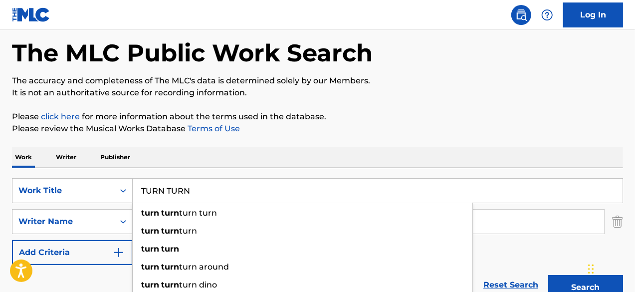
paste input "UNDERWRLD"
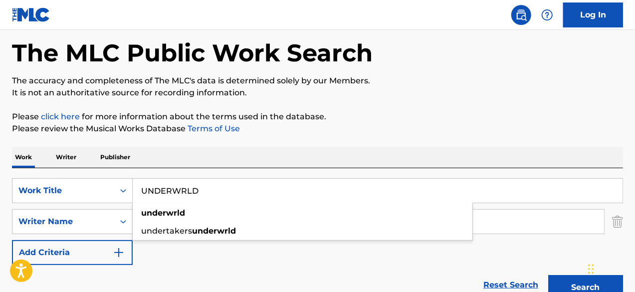
type input "UNDERWRLD"
click at [563, 276] on button "Search" at bounding box center [585, 287] width 75 height 25
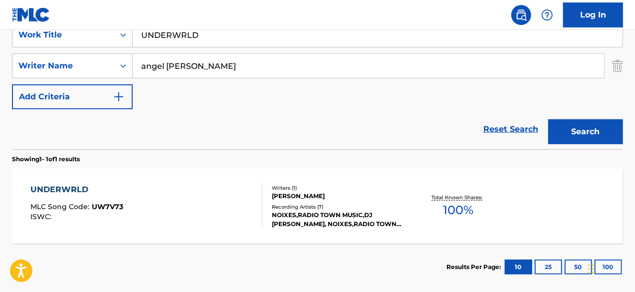
scroll to position [249, 0]
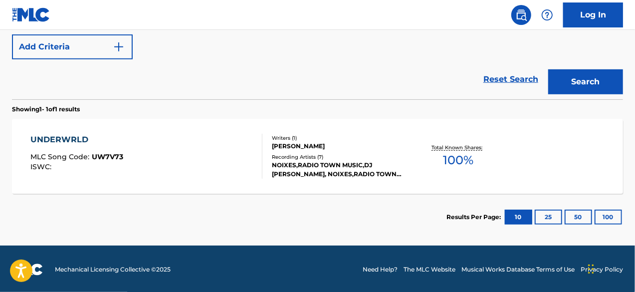
click at [171, 145] on div "UNDERWRLD MLC Song Code : UW7V73 ISWC :" at bounding box center [146, 156] width 232 height 45
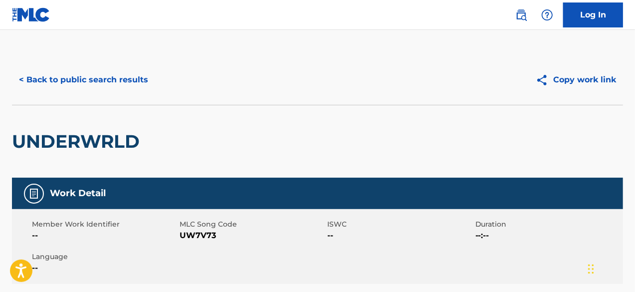
click at [114, 82] on button "< Back to public search results" at bounding box center [83, 79] width 143 height 25
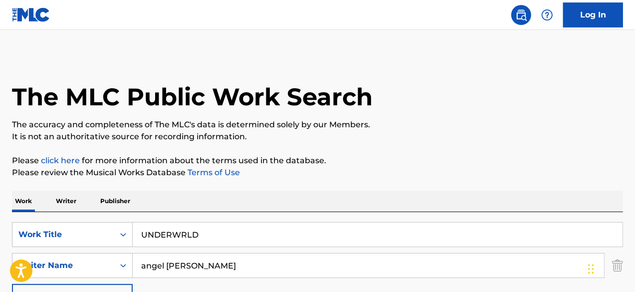
scroll to position [193, 0]
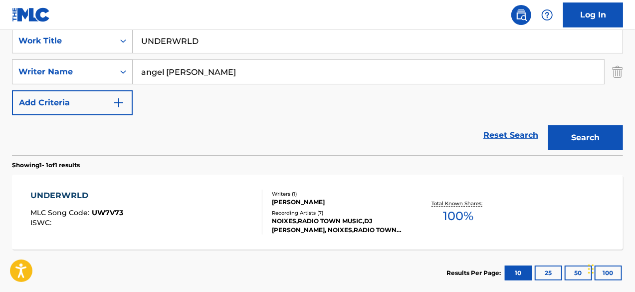
click at [218, 37] on input "UNDERWRLD" at bounding box center [378, 41] width 490 height 24
paste input "WANDERER"
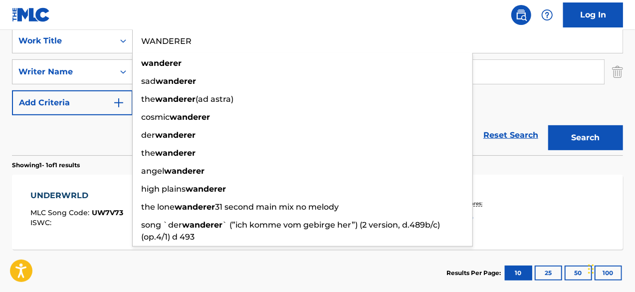
type input "WANDERER"
click at [560, 147] on button "Search" at bounding box center [585, 137] width 75 height 25
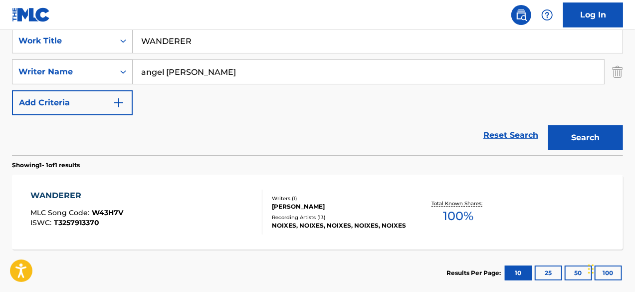
click at [154, 229] on div "WANDERER MLC Song Code : W43H7V ISWC : T3257913370" at bounding box center [146, 211] width 232 height 45
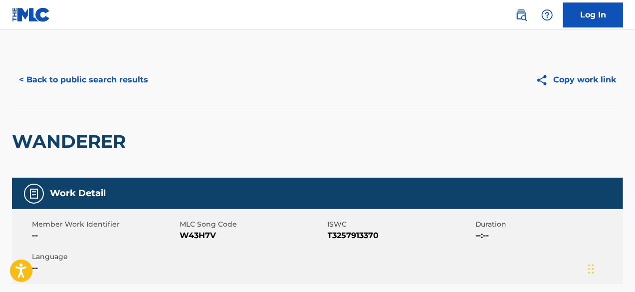
click at [152, 83] on button "< Back to public search results" at bounding box center [83, 79] width 143 height 25
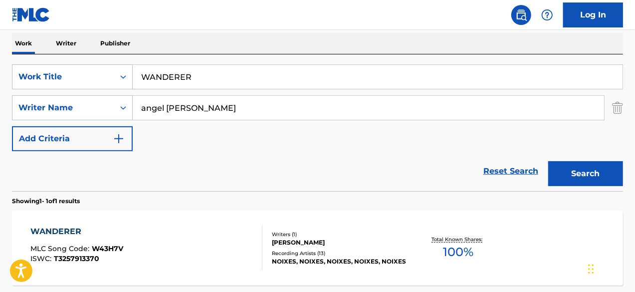
scroll to position [94, 0]
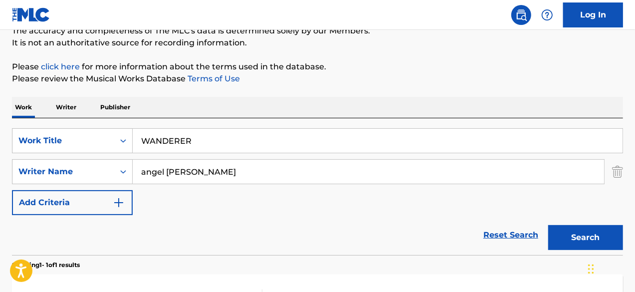
click at [218, 142] on input "WANDERER" at bounding box center [378, 141] width 490 height 24
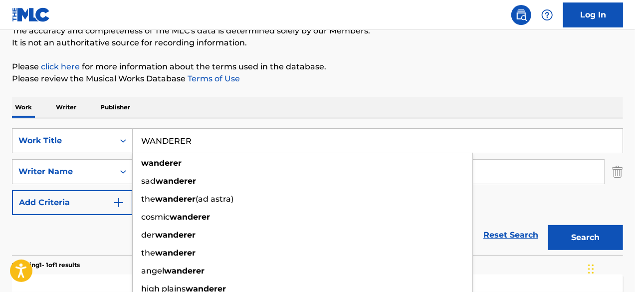
paste input "T IT ALL"
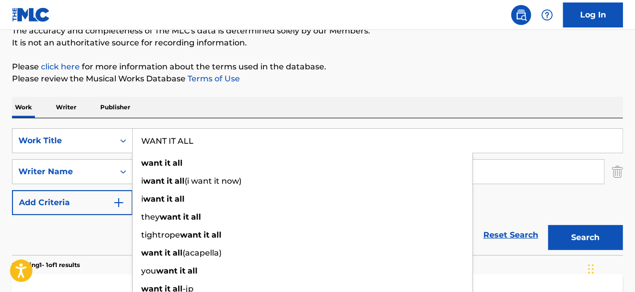
type input "WANT IT ALL"
click at [583, 231] on button "Search" at bounding box center [585, 237] width 75 height 25
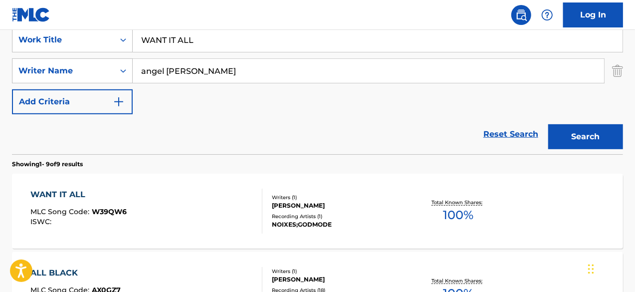
scroll to position [249, 0]
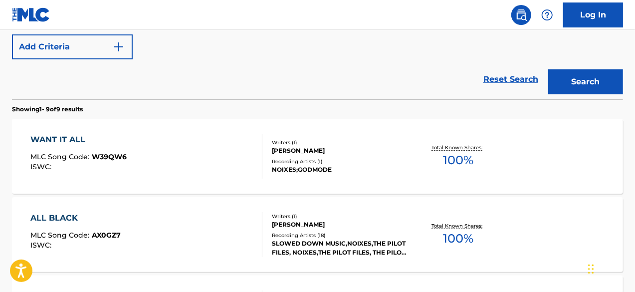
click at [217, 161] on div "WANT IT ALL MLC Song Code : W39QW6 ISWC :" at bounding box center [146, 156] width 232 height 45
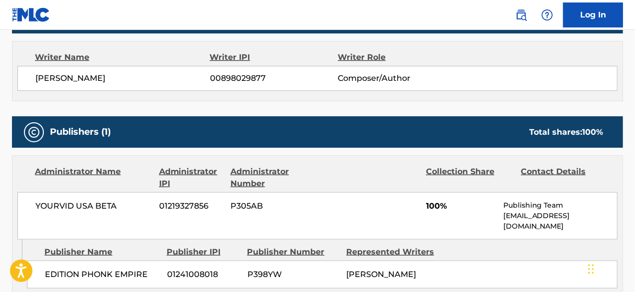
scroll to position [399, 0]
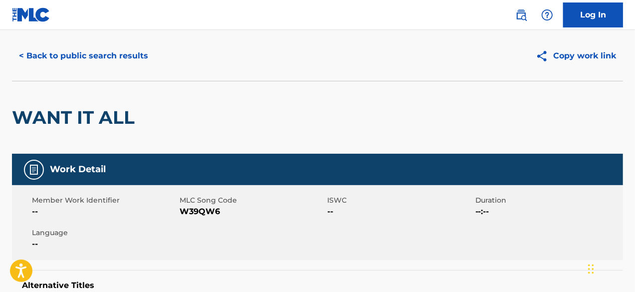
click at [117, 56] on button "< Back to public search results" at bounding box center [83, 55] width 143 height 25
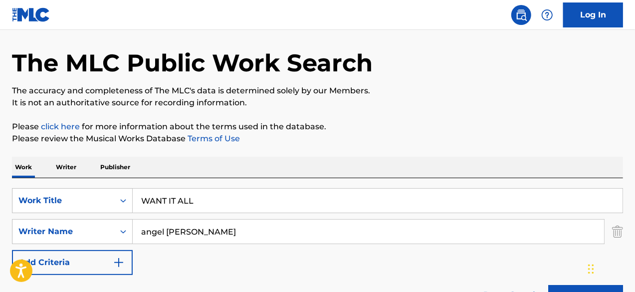
scroll to position [7, 0]
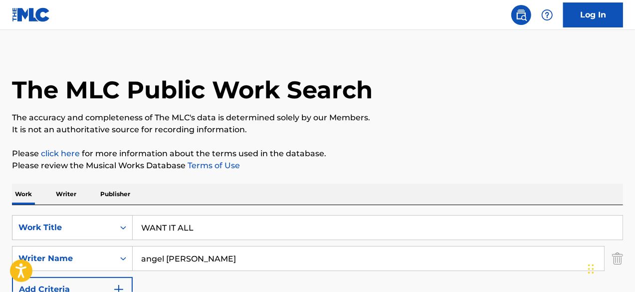
click at [204, 233] on input "WANT IT ALL" at bounding box center [378, 227] width 490 height 24
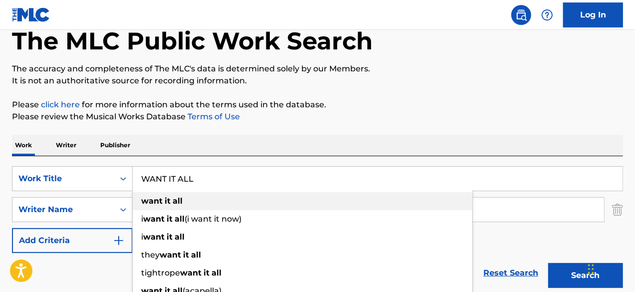
scroll to position [57, 0]
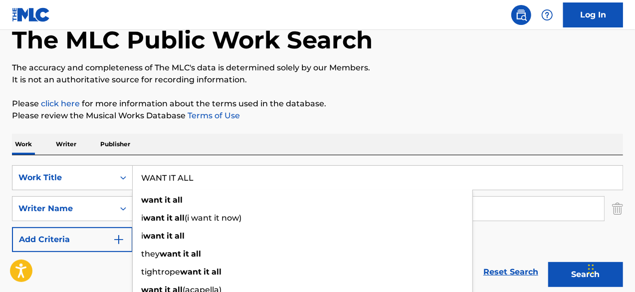
click at [488, 114] on p "Please review the Musical Works Database Terms of Use" at bounding box center [317, 116] width 611 height 12
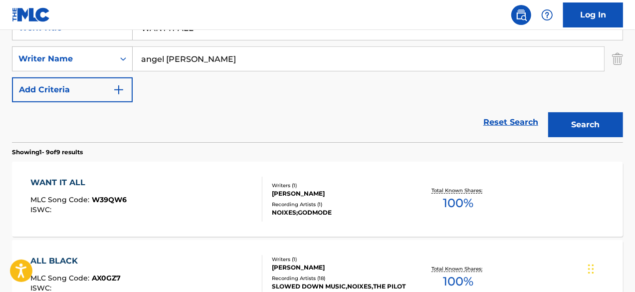
scroll to position [306, 0]
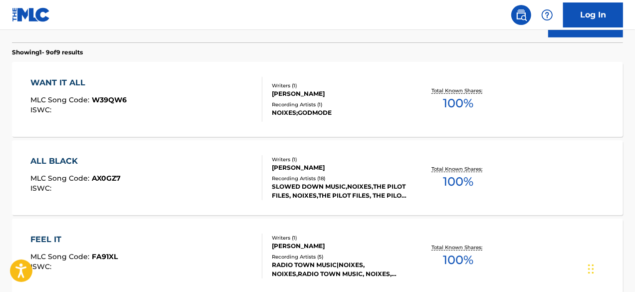
click at [208, 113] on div "WANT IT ALL MLC Song Code : W39QW6 ISWC :" at bounding box center [146, 99] width 232 height 45
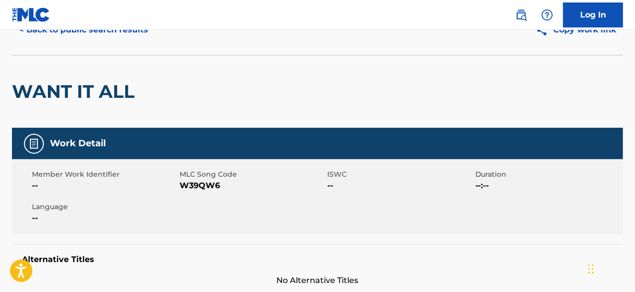
click at [117, 31] on button "< Back to public search results" at bounding box center [83, 29] width 143 height 25
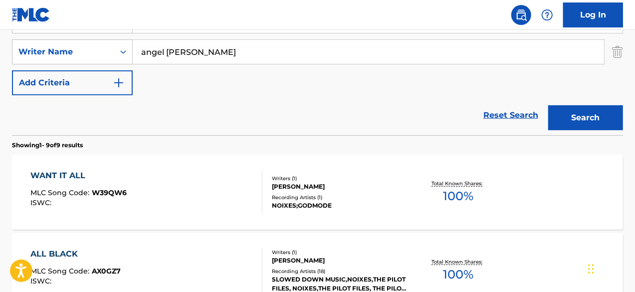
scroll to position [114, 0]
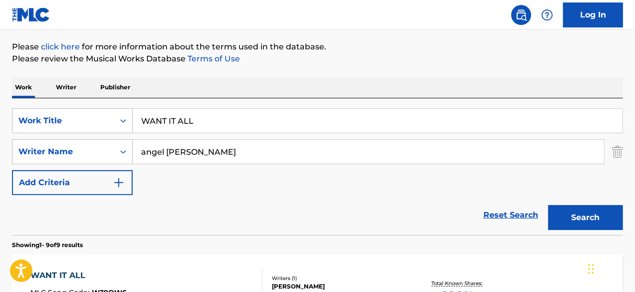
click at [221, 119] on input "WANT IT ALL" at bounding box center [378, 121] width 490 height 24
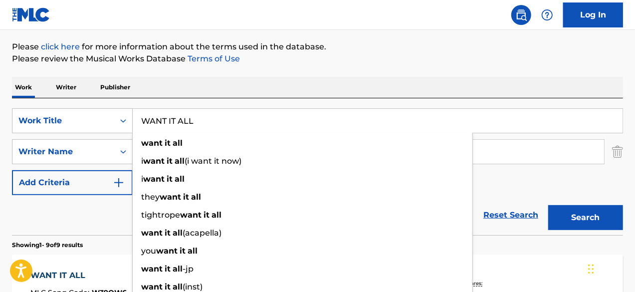
paste input "RPED"
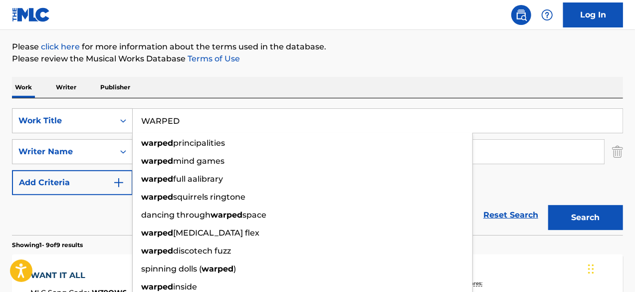
type input "WARPED"
click at [548, 205] on button "Search" at bounding box center [585, 217] width 75 height 25
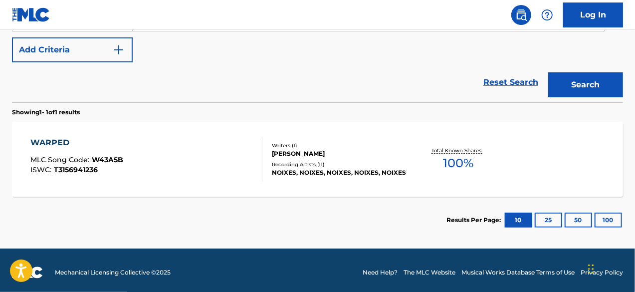
scroll to position [250, 0]
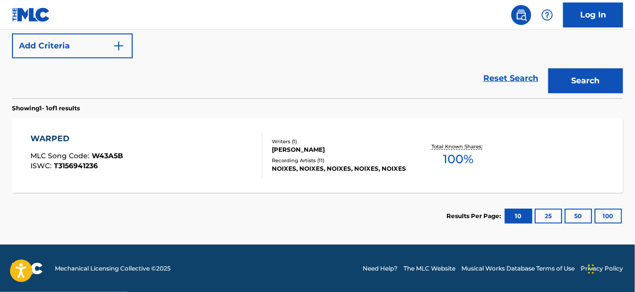
click at [162, 148] on div "WARPED MLC Song Code : W43A5B ISWC : T3156941236" at bounding box center [146, 155] width 232 height 45
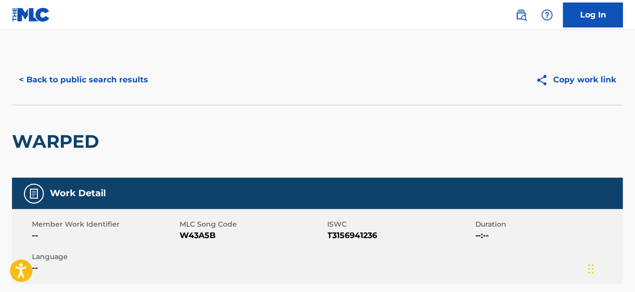
click at [135, 86] on button "< Back to public search results" at bounding box center [83, 79] width 143 height 25
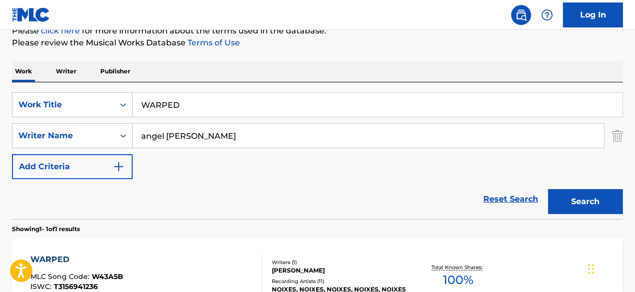
scroll to position [94, 0]
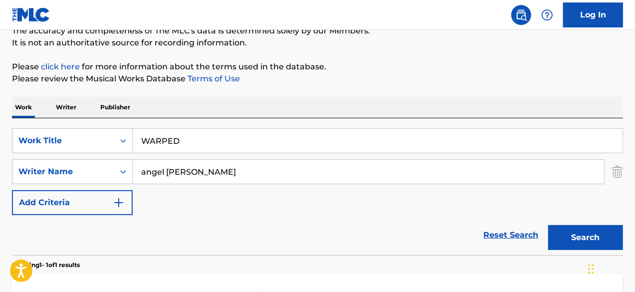
click at [223, 132] on input "WARPED" at bounding box center [378, 141] width 490 height 24
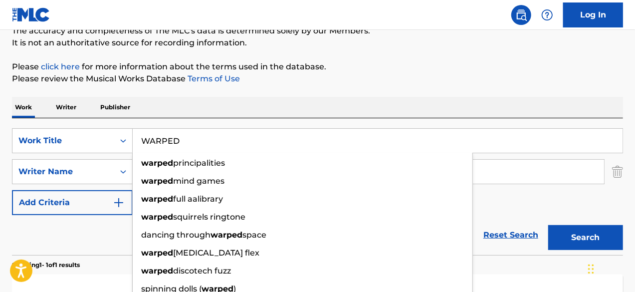
paste input "YOU & I"
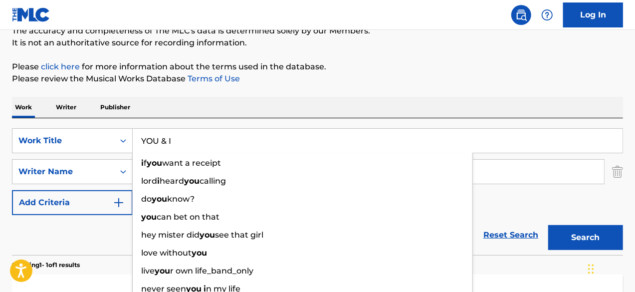
type input "YOU & I"
click at [606, 240] on button "Search" at bounding box center [585, 237] width 75 height 25
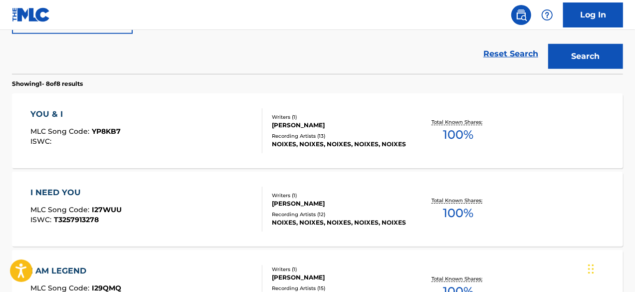
scroll to position [293, 0]
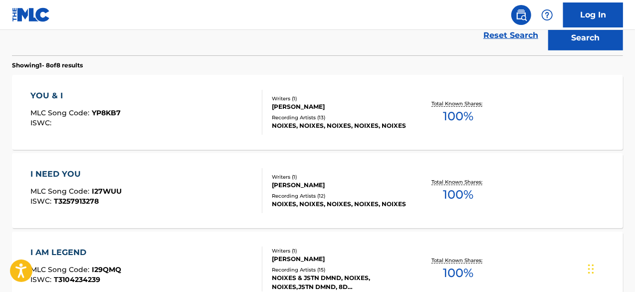
click at [188, 114] on div "YOU & I MLC Song Code : YP8KB7 ISWC :" at bounding box center [146, 112] width 232 height 45
